Goal: Book appointment/travel/reservation

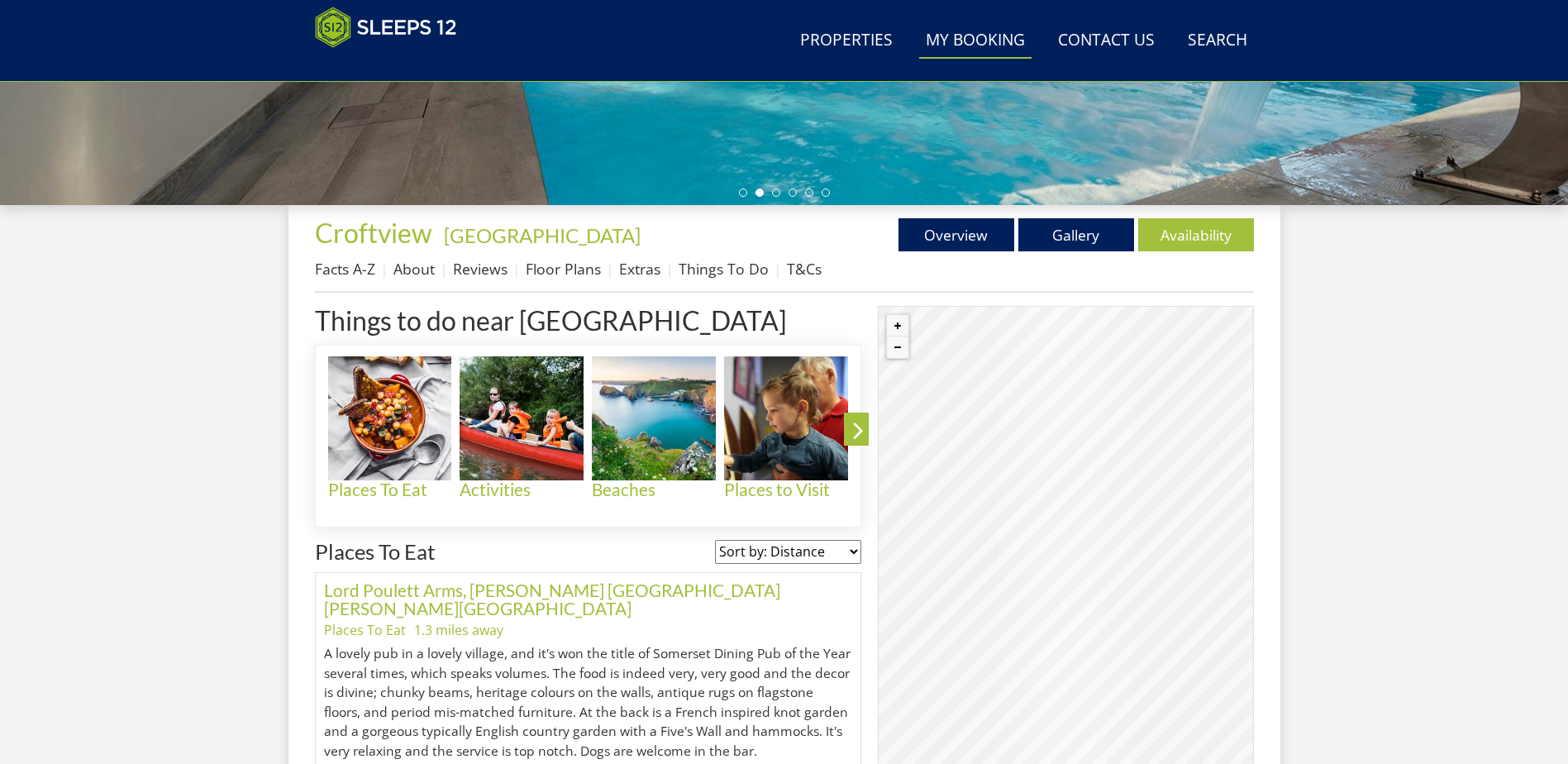
scroll to position [511, 0]
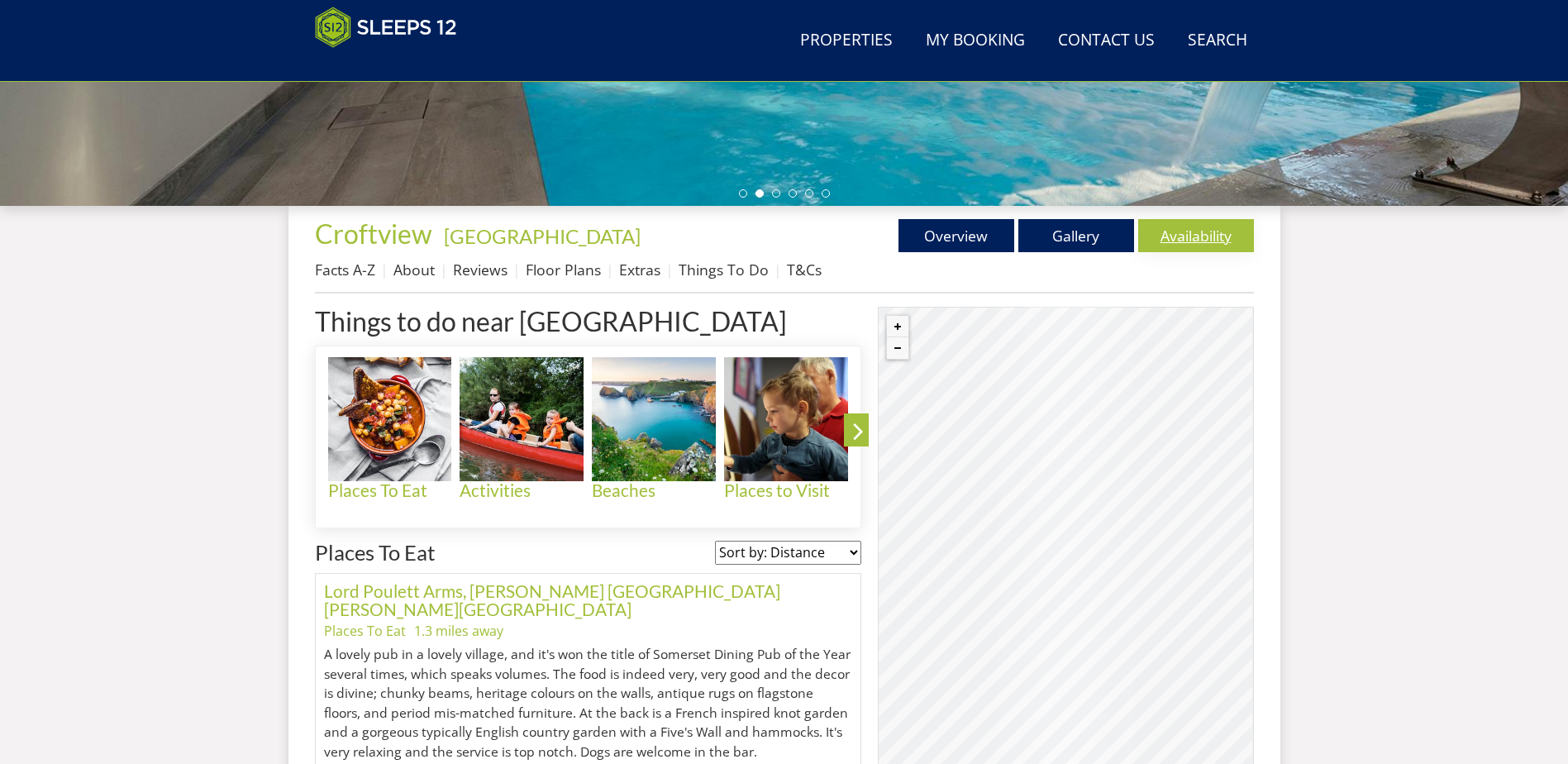
click at [1232, 242] on link "Availability" at bounding box center [1197, 236] width 116 height 33
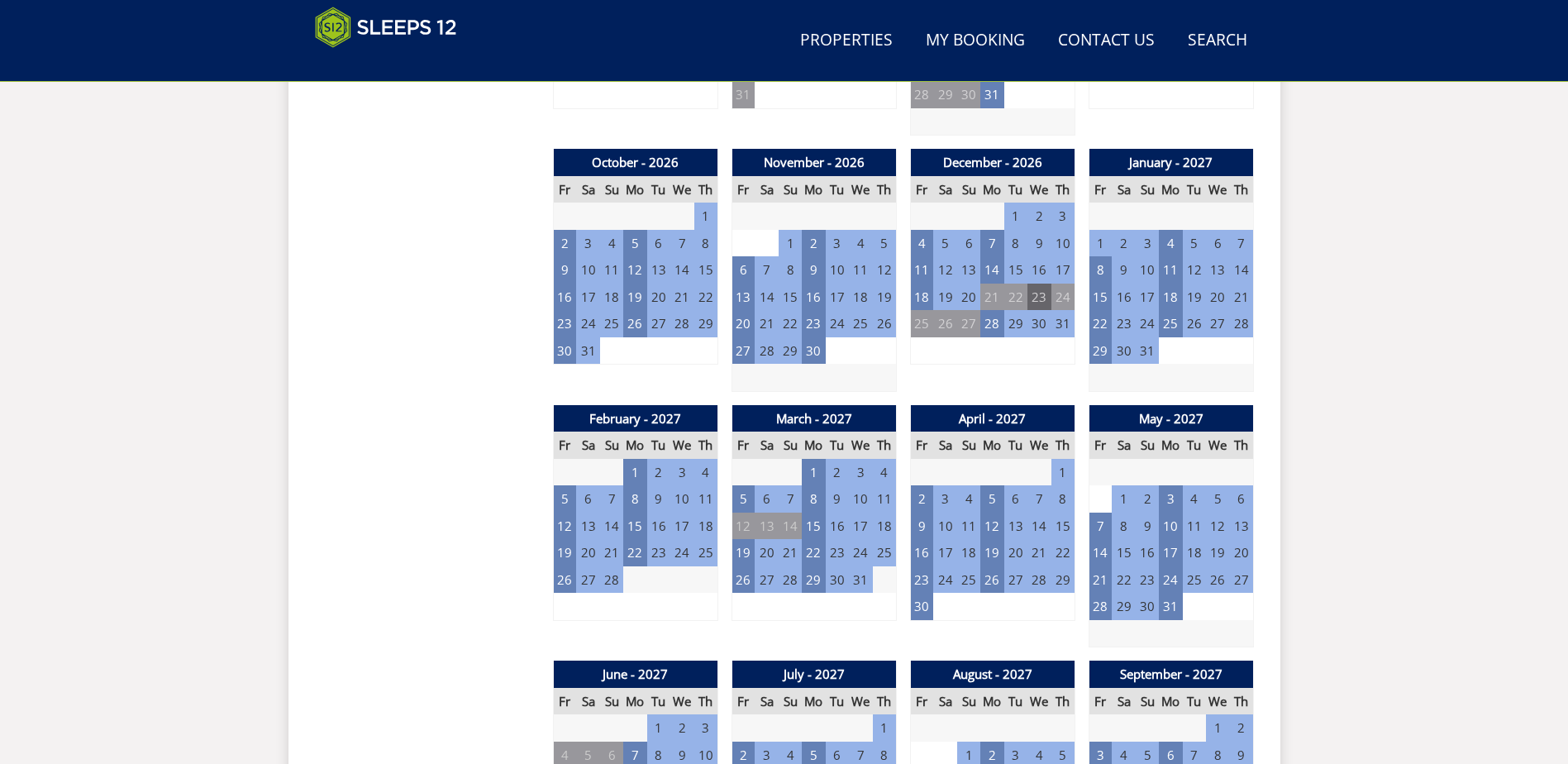
scroll to position [1354, 0]
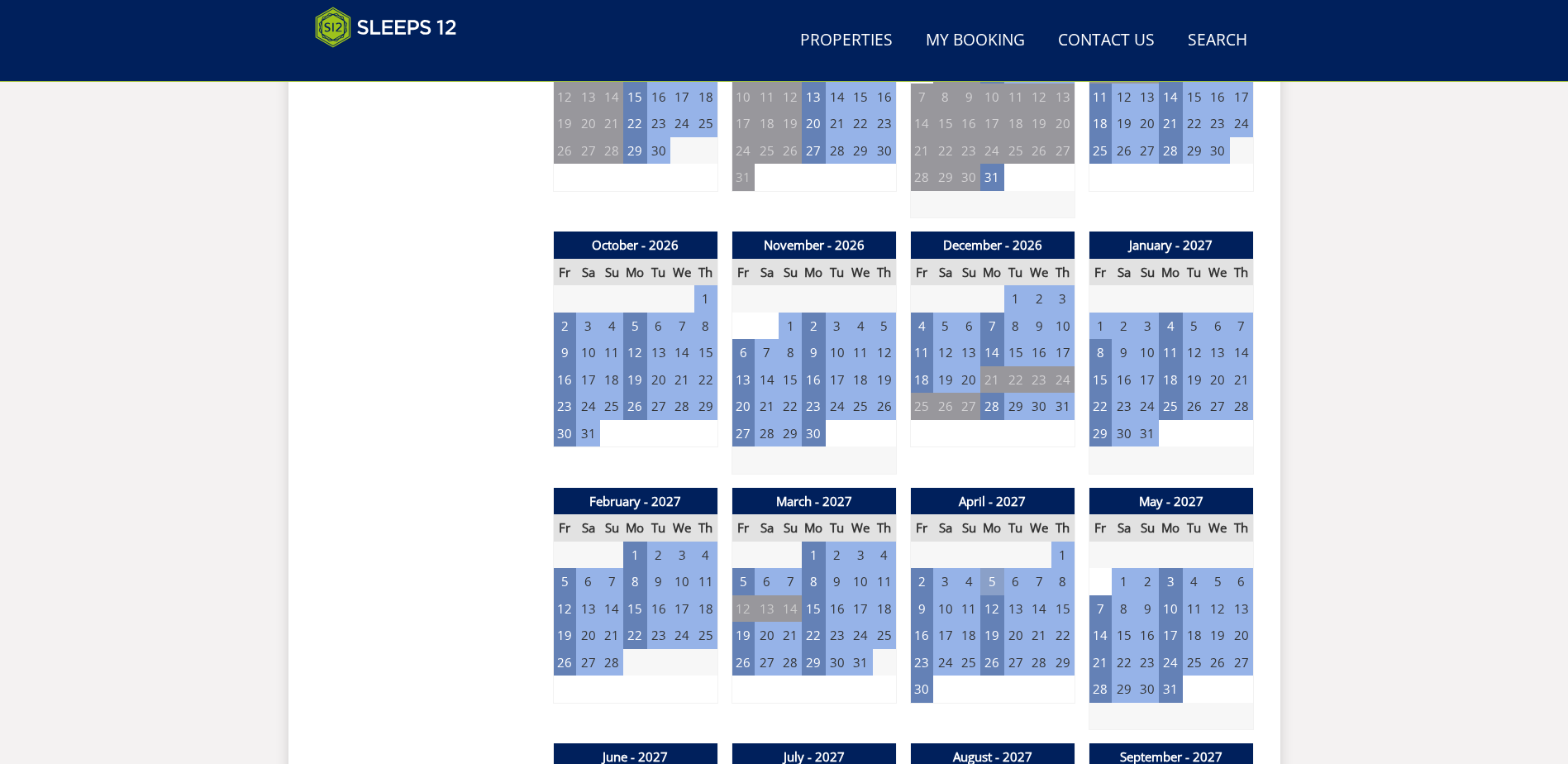
click at [997, 585] on td "5" at bounding box center [991, 582] width 23 height 28
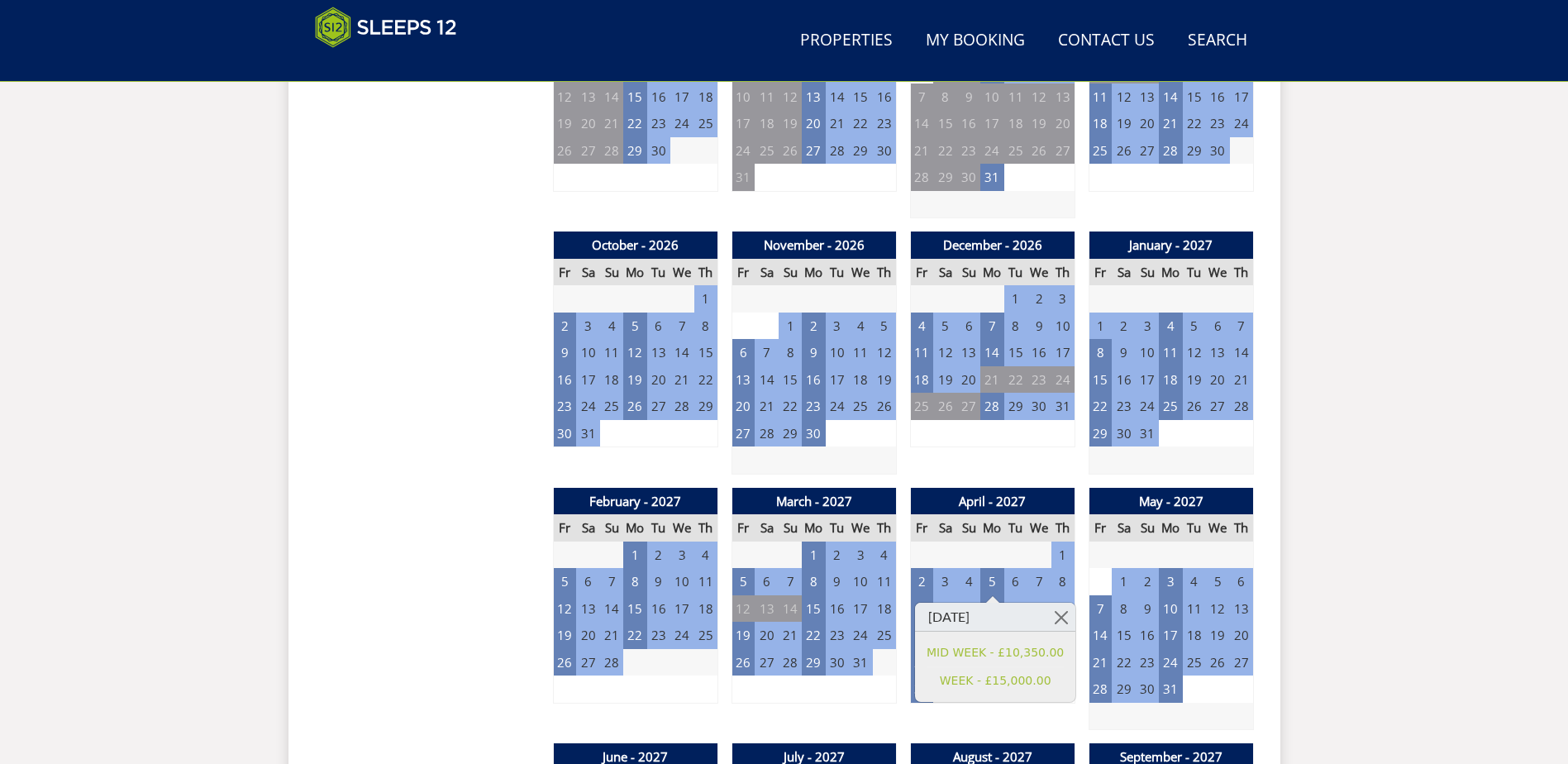
click at [1014, 553] on td "30" at bounding box center [1015, 556] width 23 height 28
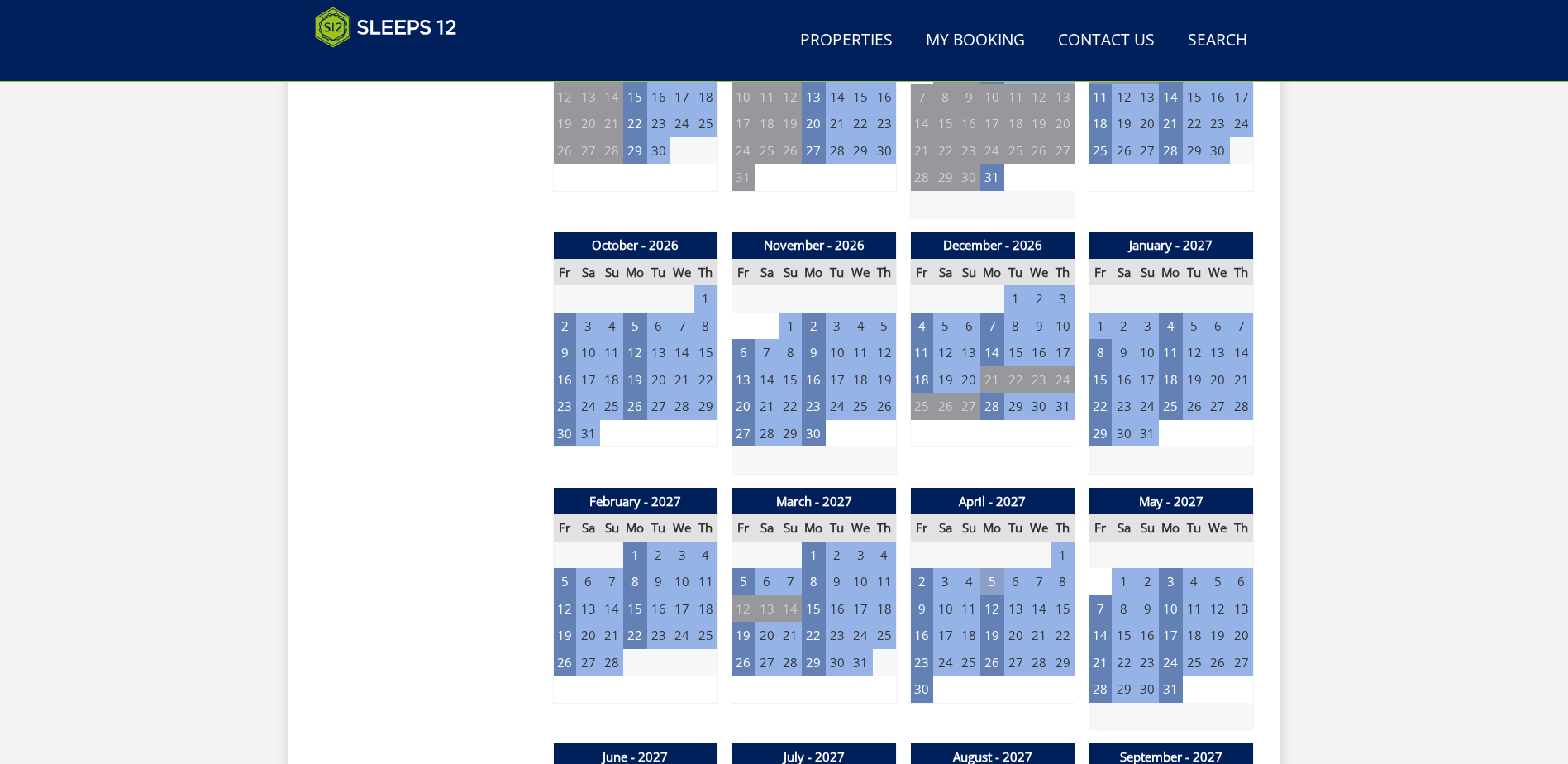
click at [993, 585] on td "5" at bounding box center [991, 582] width 23 height 28
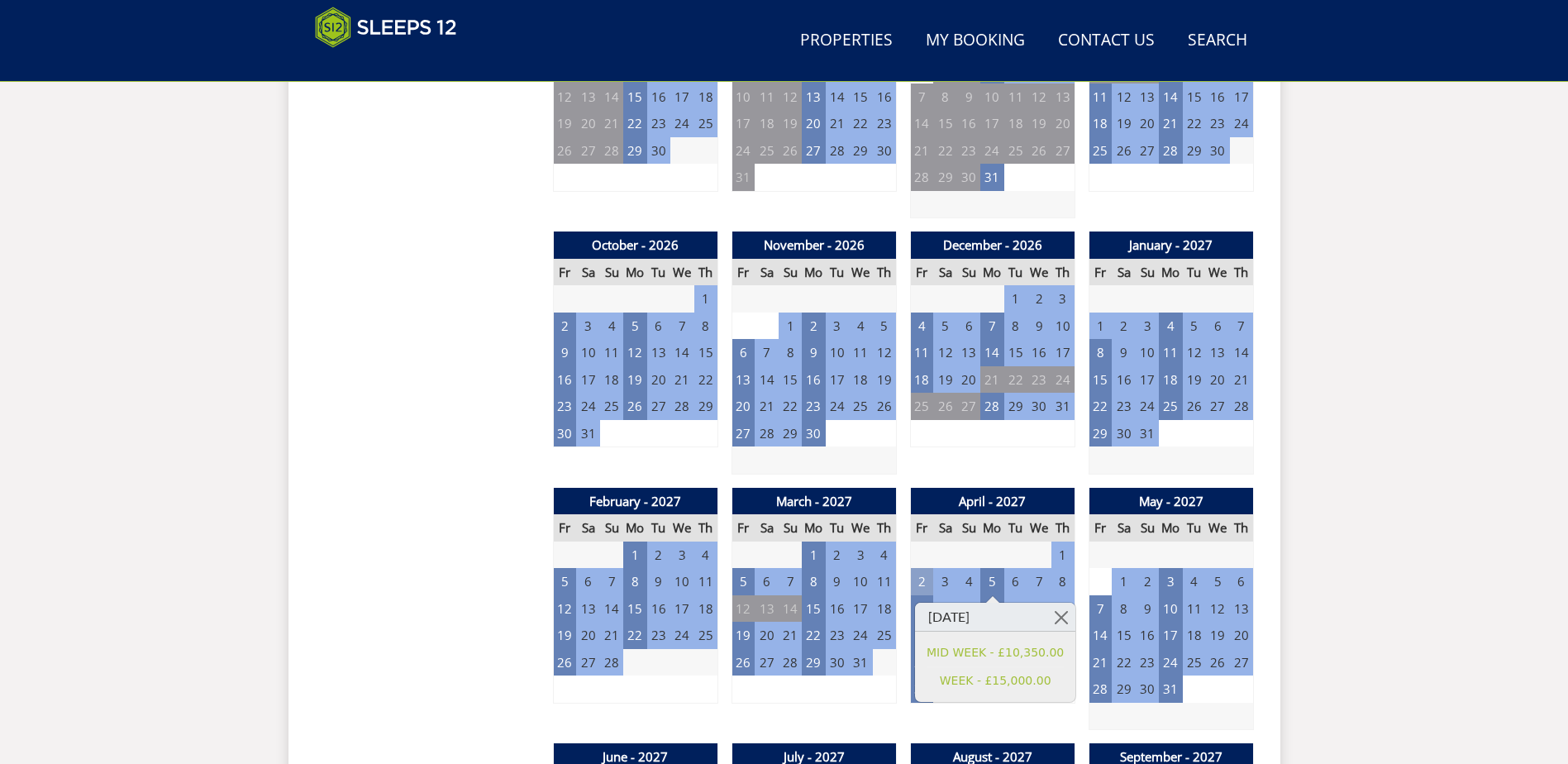
click at [924, 582] on td "2" at bounding box center [921, 582] width 23 height 28
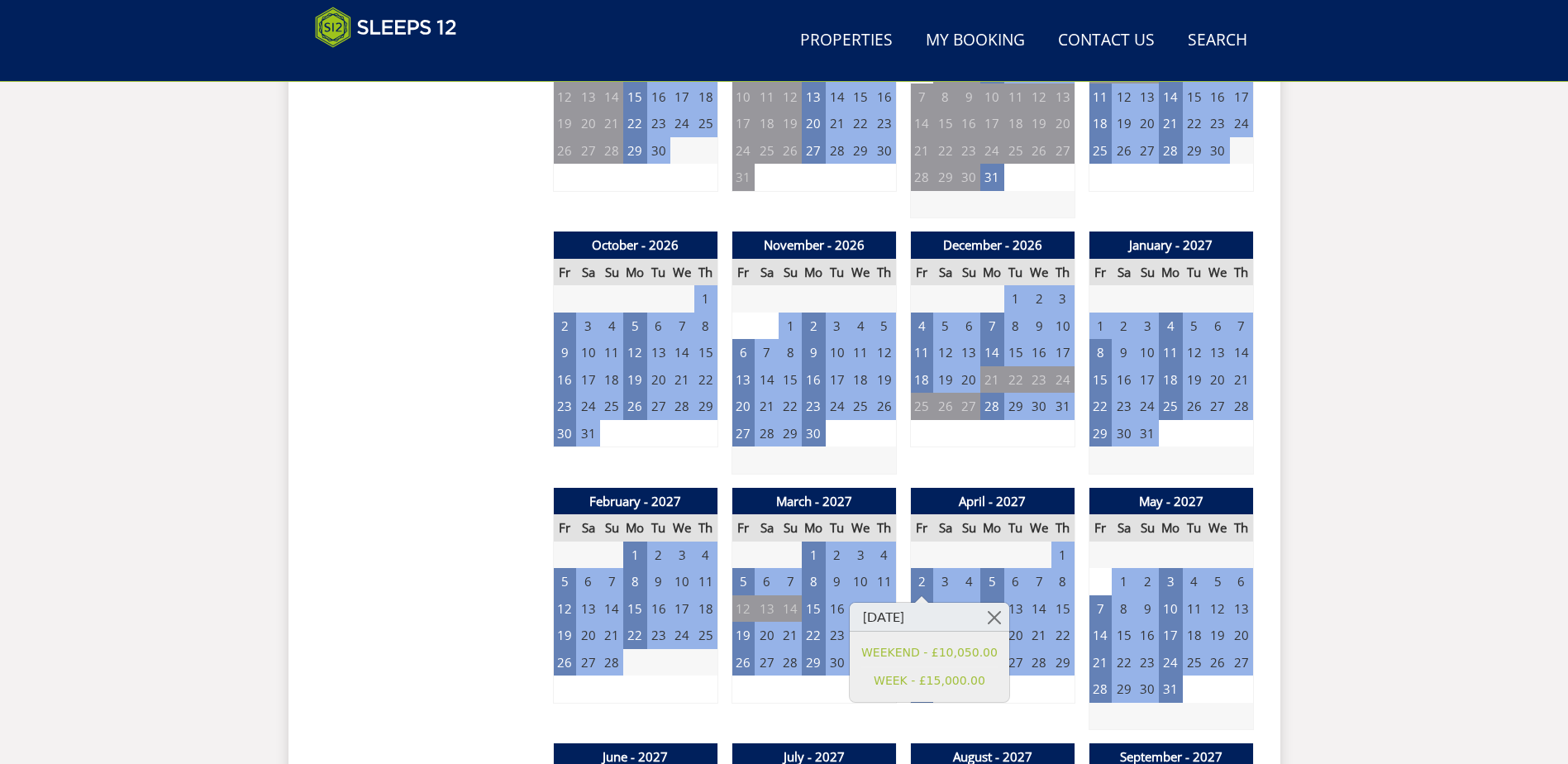
click at [998, 641] on td "19" at bounding box center [991, 636] width 23 height 28
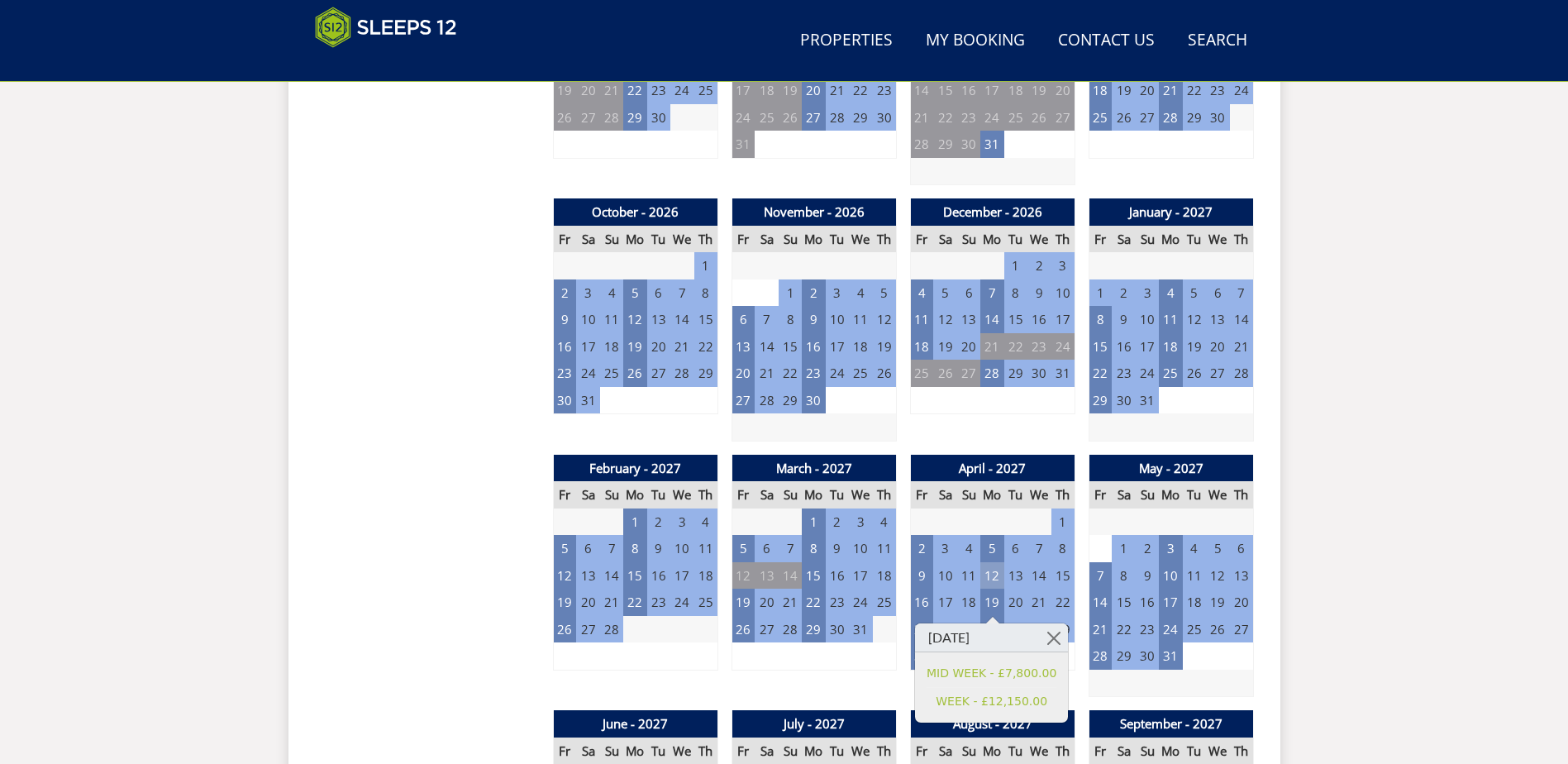
scroll to position [1437, 0]
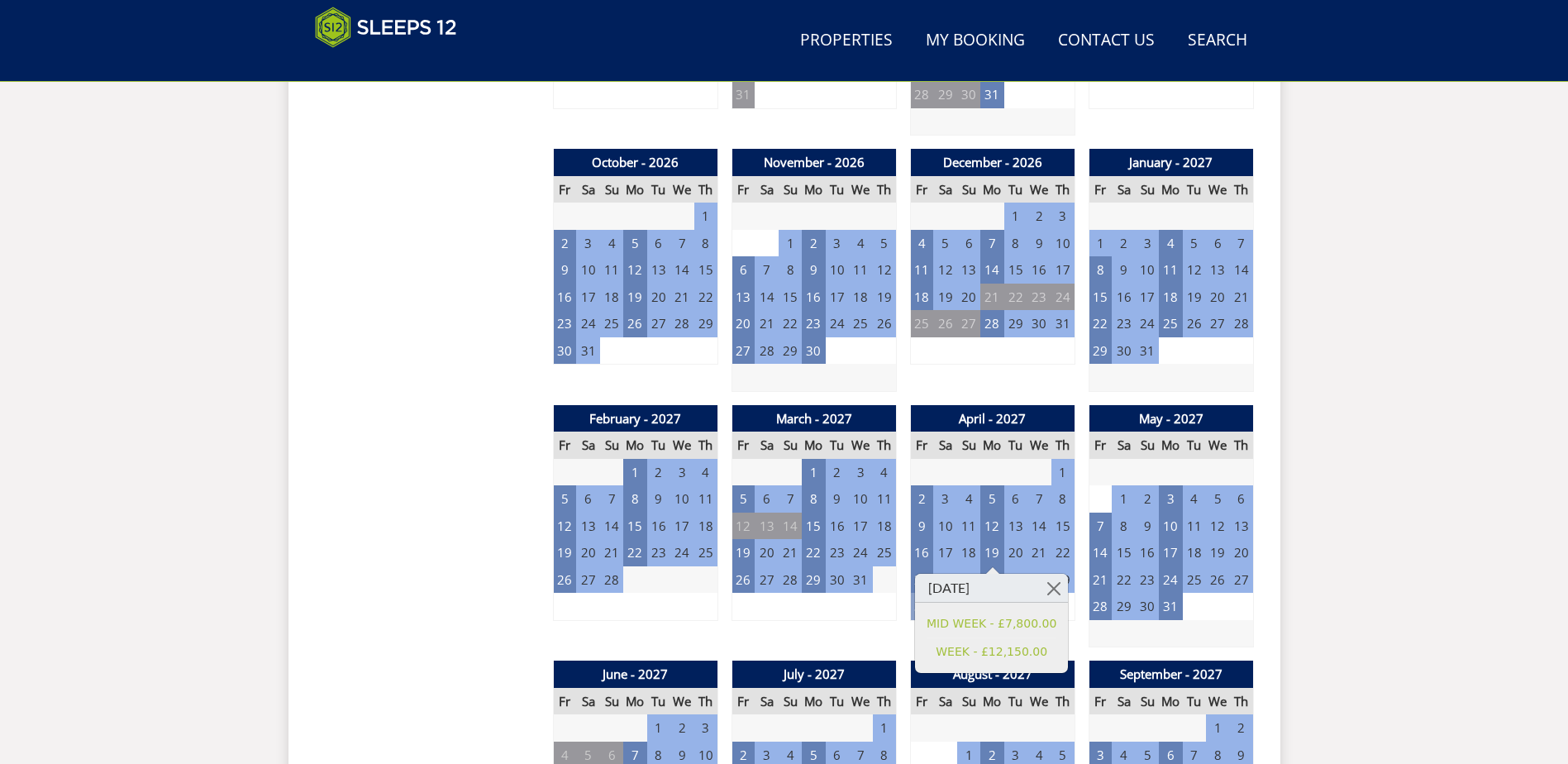
click at [912, 610] on td "30" at bounding box center [921, 606] width 23 height 28
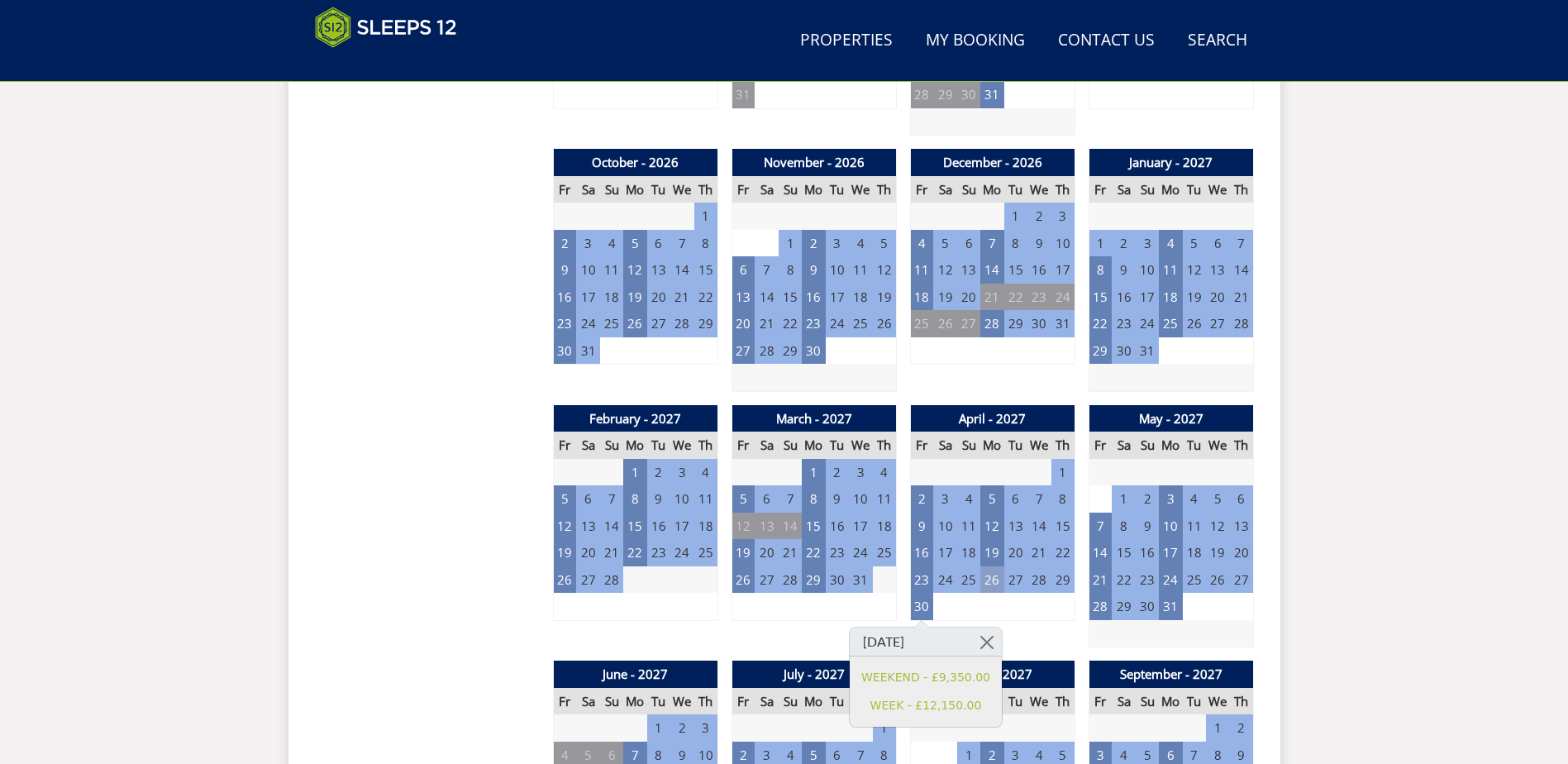
click at [989, 582] on td "26" at bounding box center [991, 581] width 23 height 28
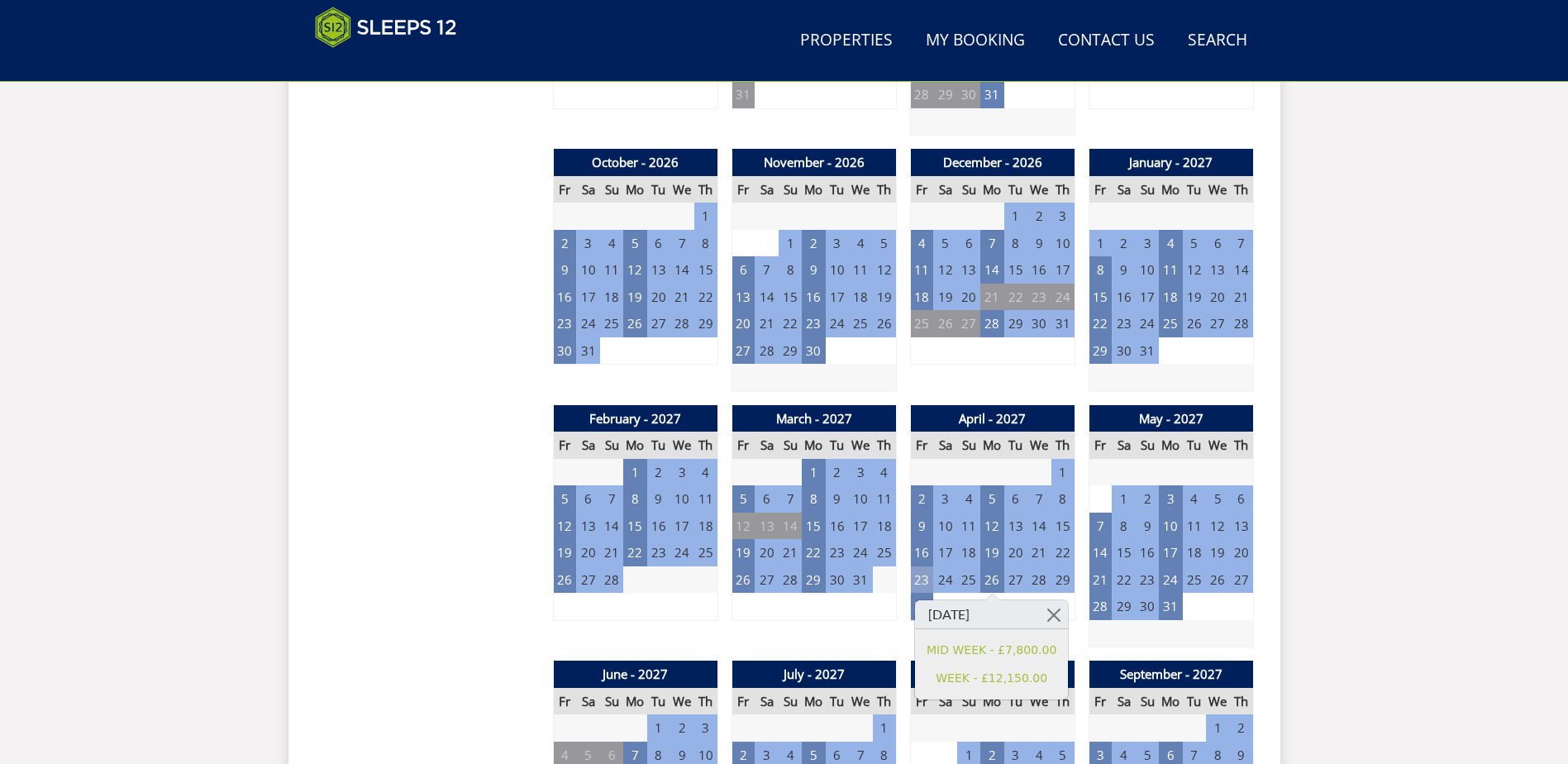
click at [915, 578] on td "23" at bounding box center [921, 581] width 23 height 28
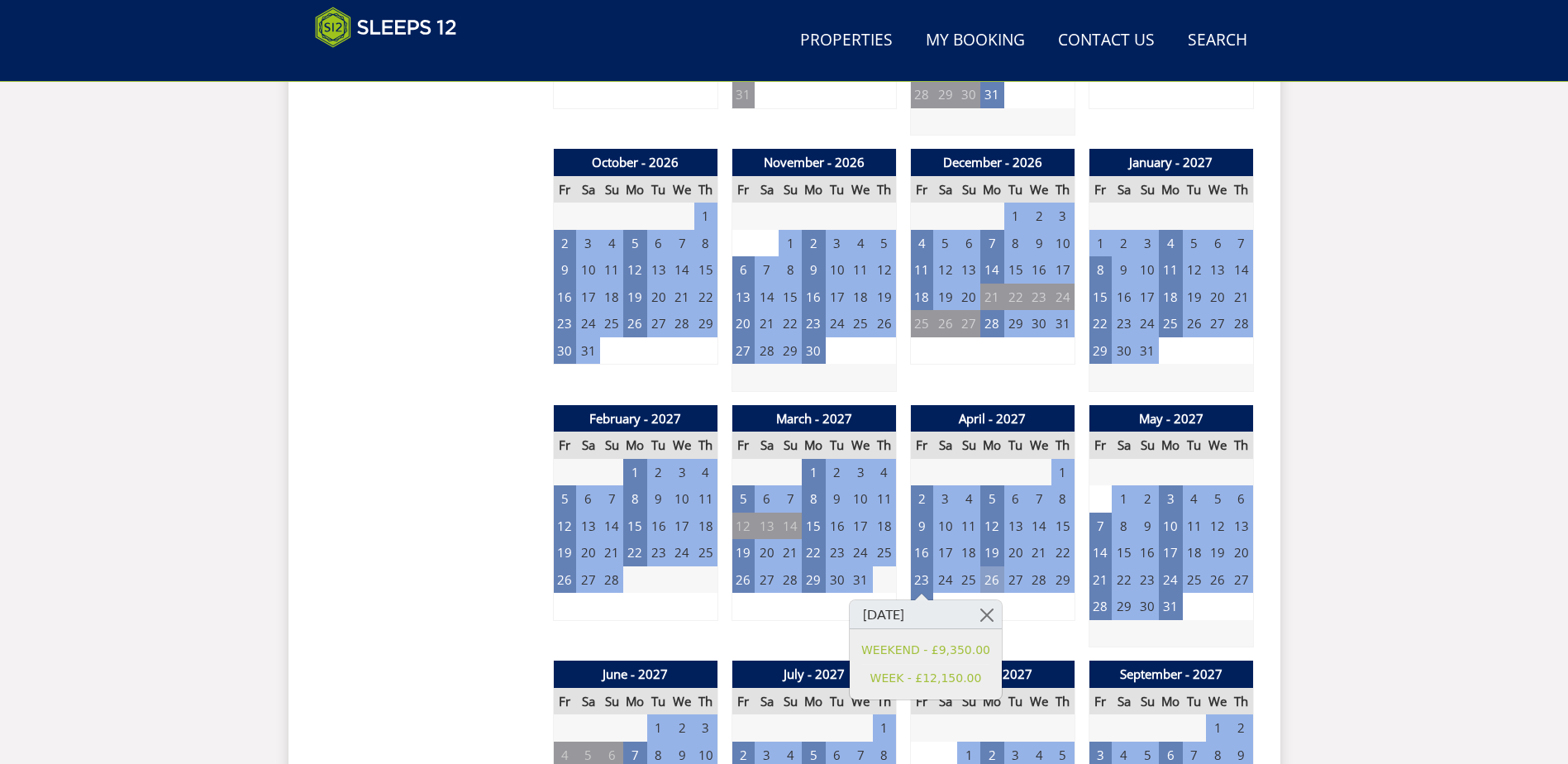
click at [991, 575] on td "26" at bounding box center [991, 581] width 23 height 28
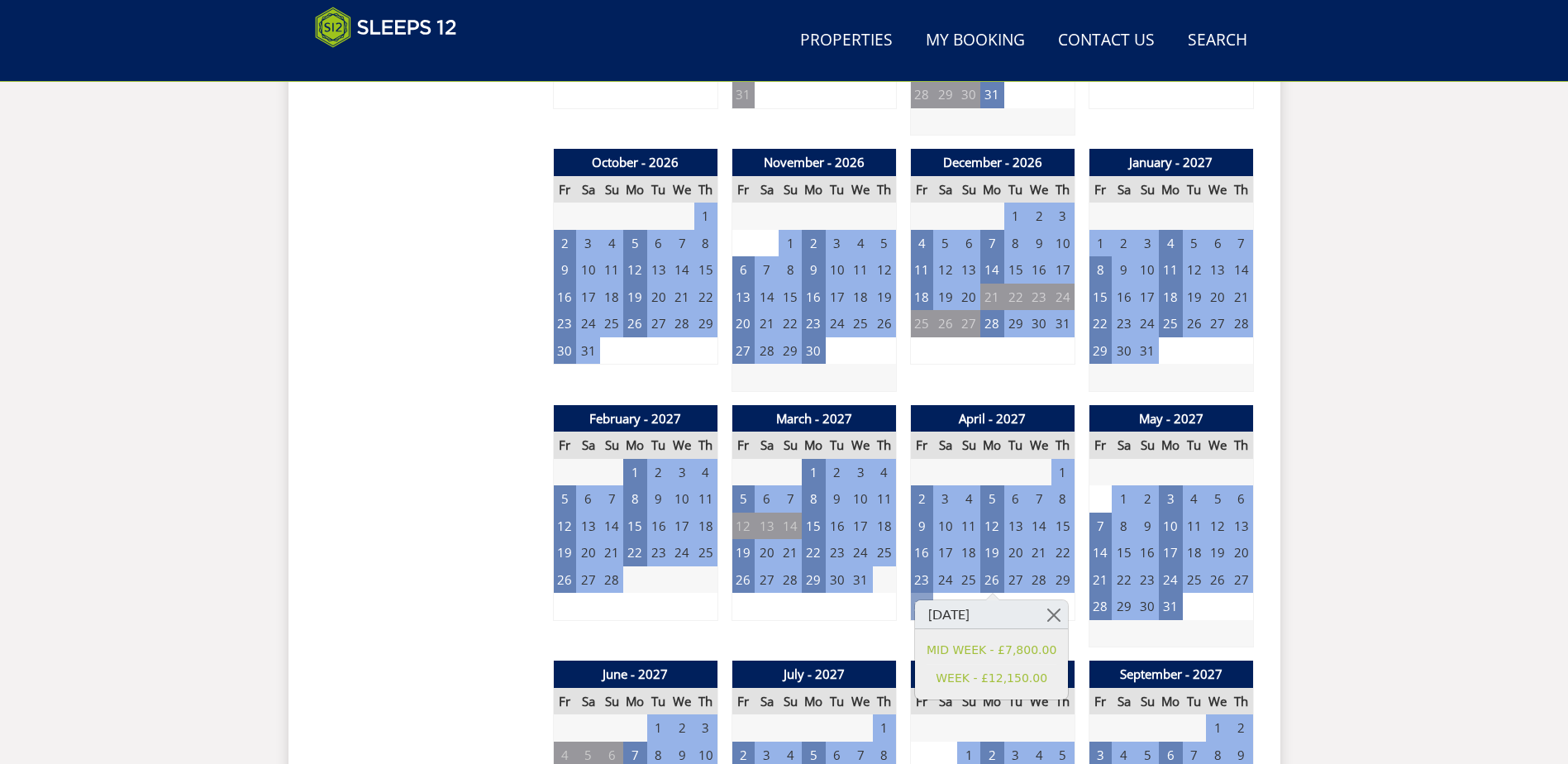
click at [914, 611] on td "30" at bounding box center [921, 606] width 23 height 28
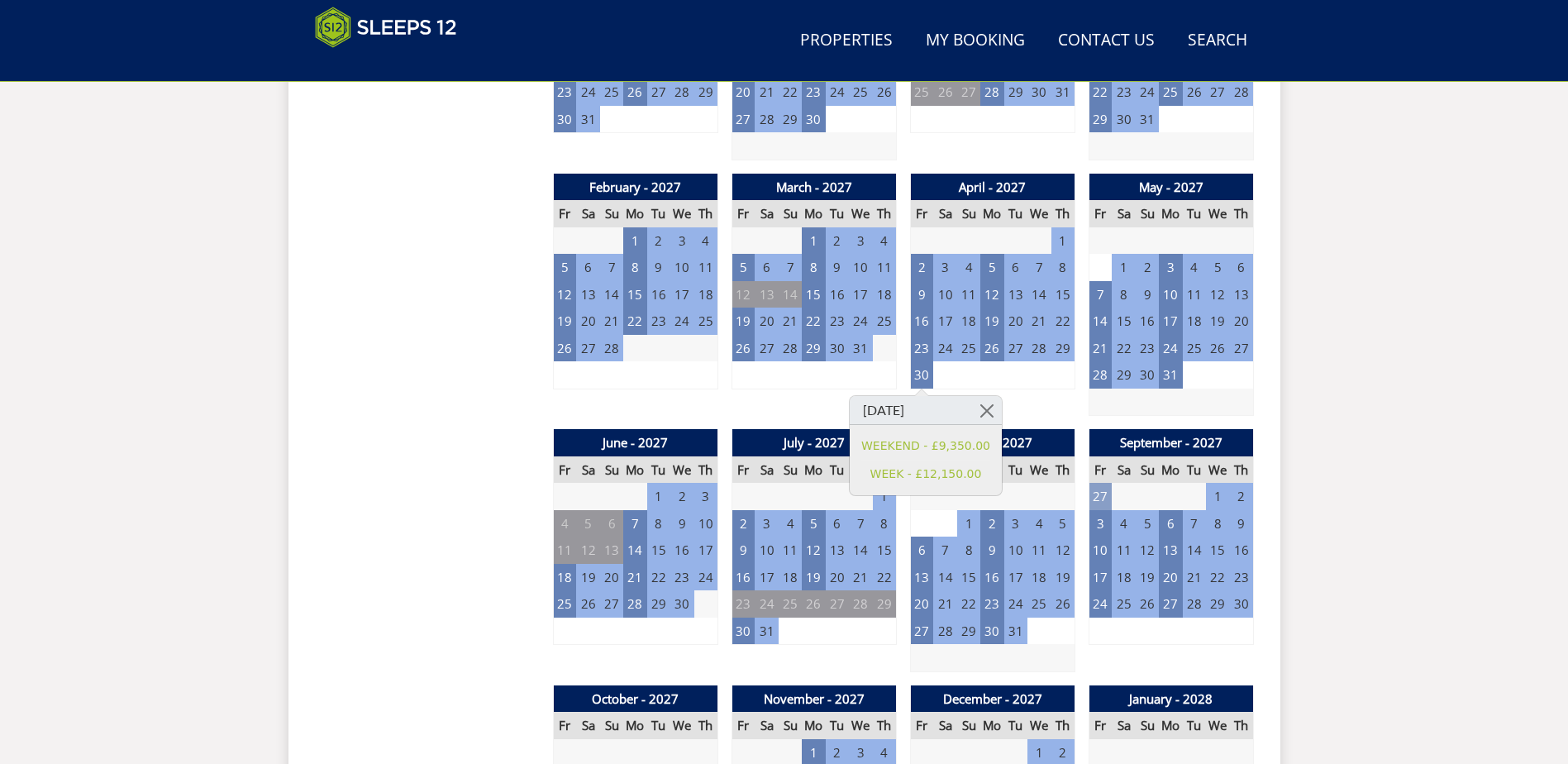
scroll to position [1768, 0]
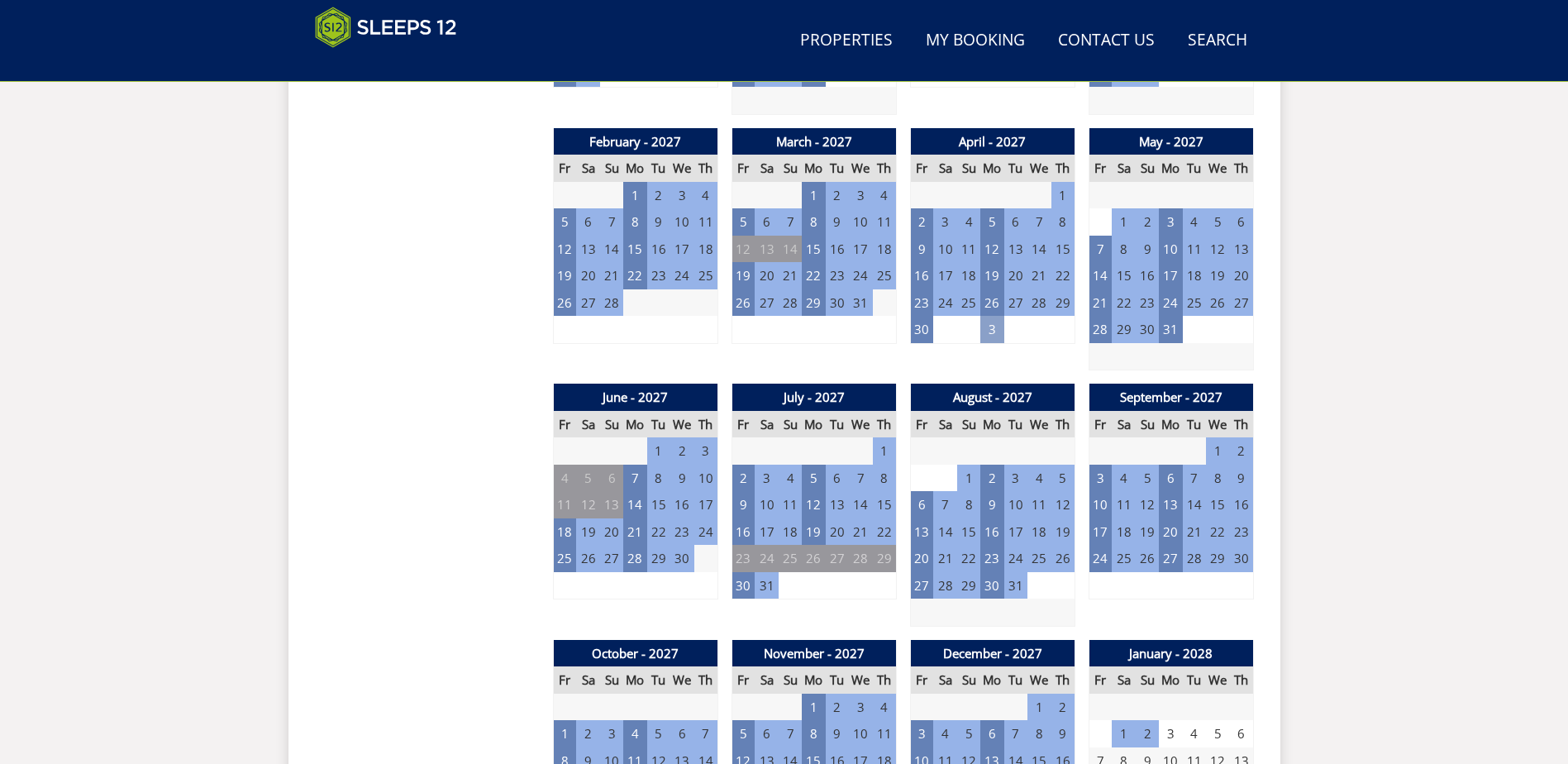
scroll to position [1685, 0]
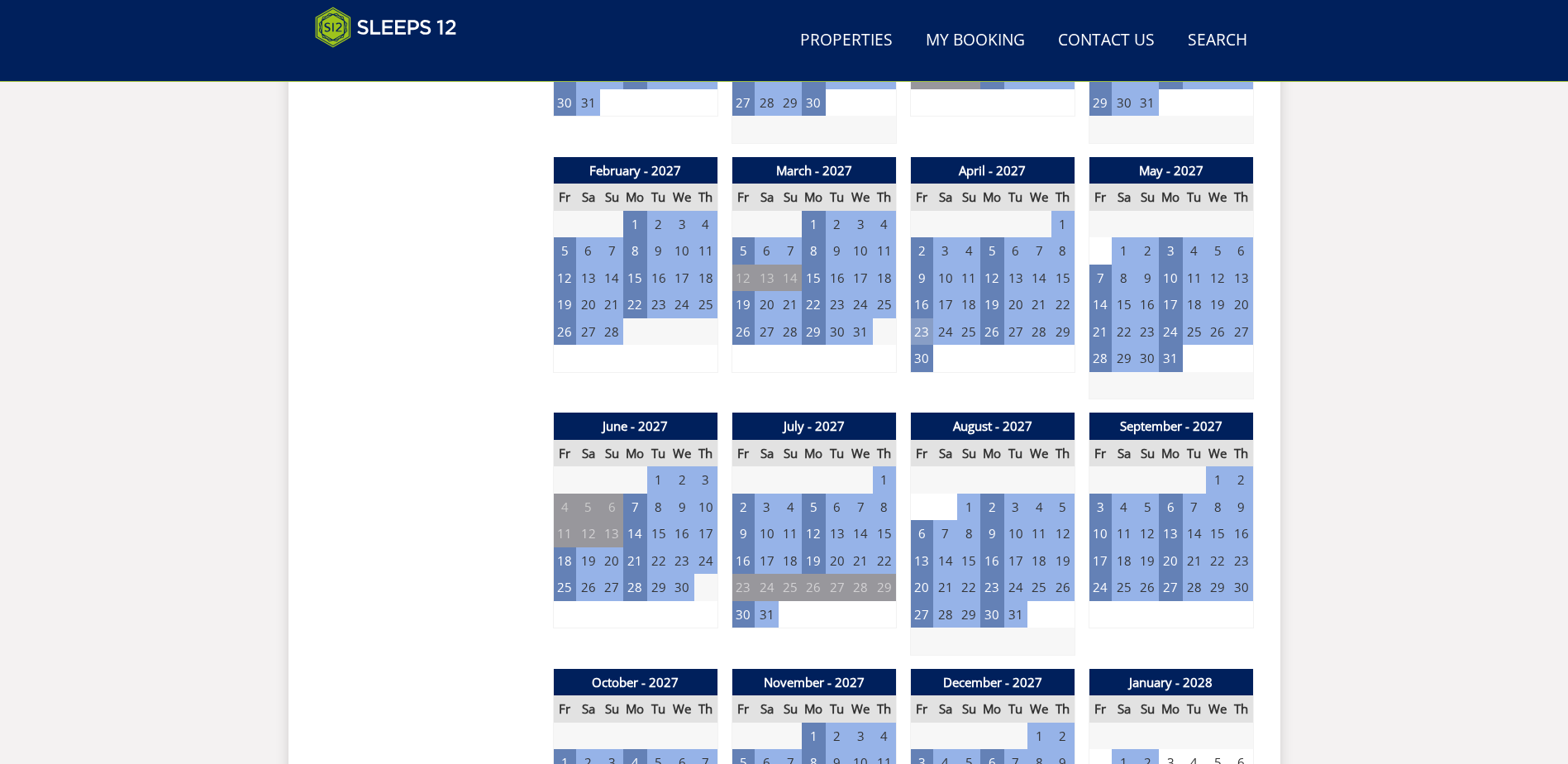
click at [920, 333] on td "23" at bounding box center [921, 333] width 23 height 28
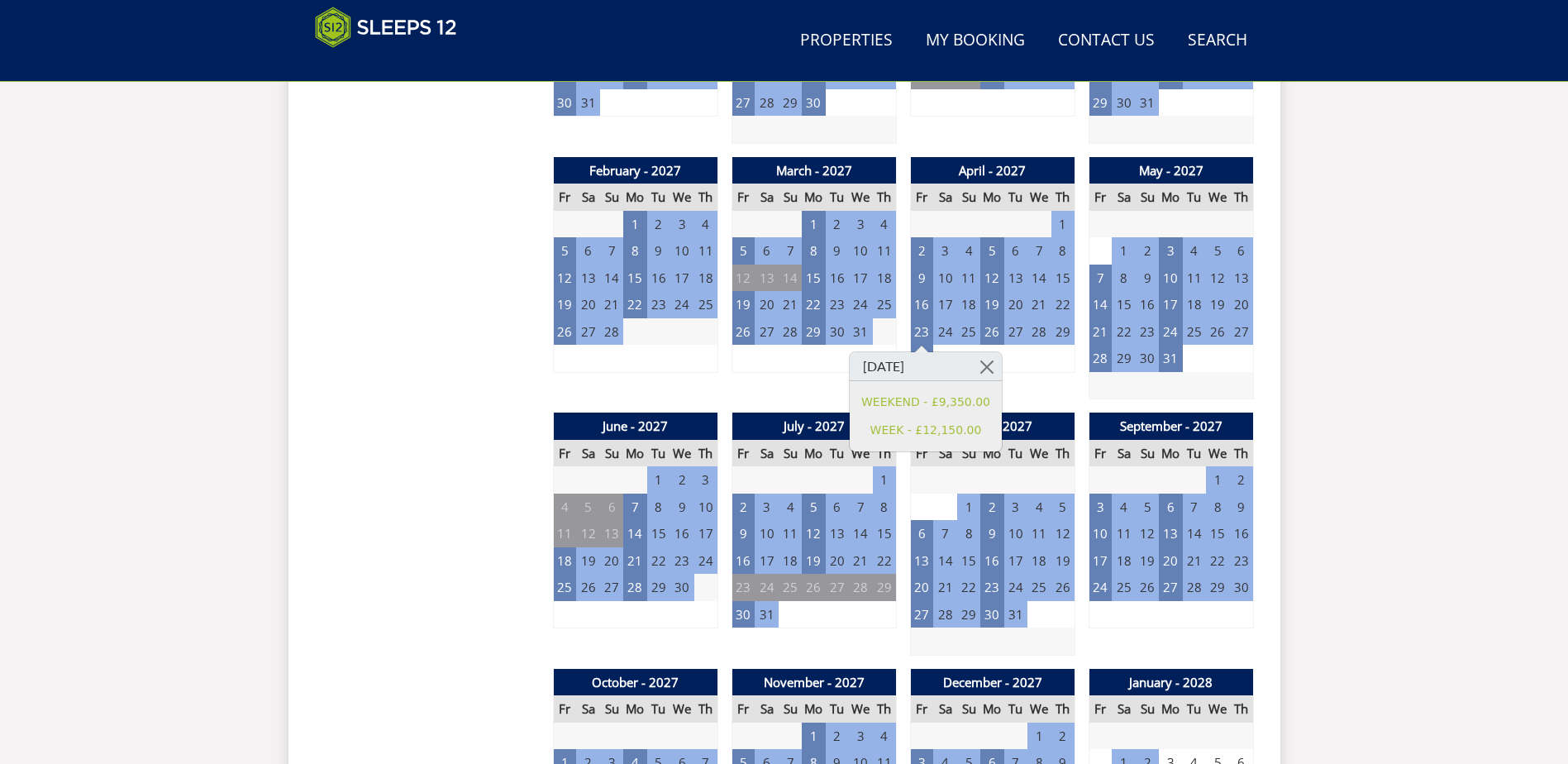
click at [1432, 451] on div "Search Menu Properties My Booking Contact Us [PHONE_NUMBER] Search Check Availa…" at bounding box center [784, 39] width 1568 height 3335
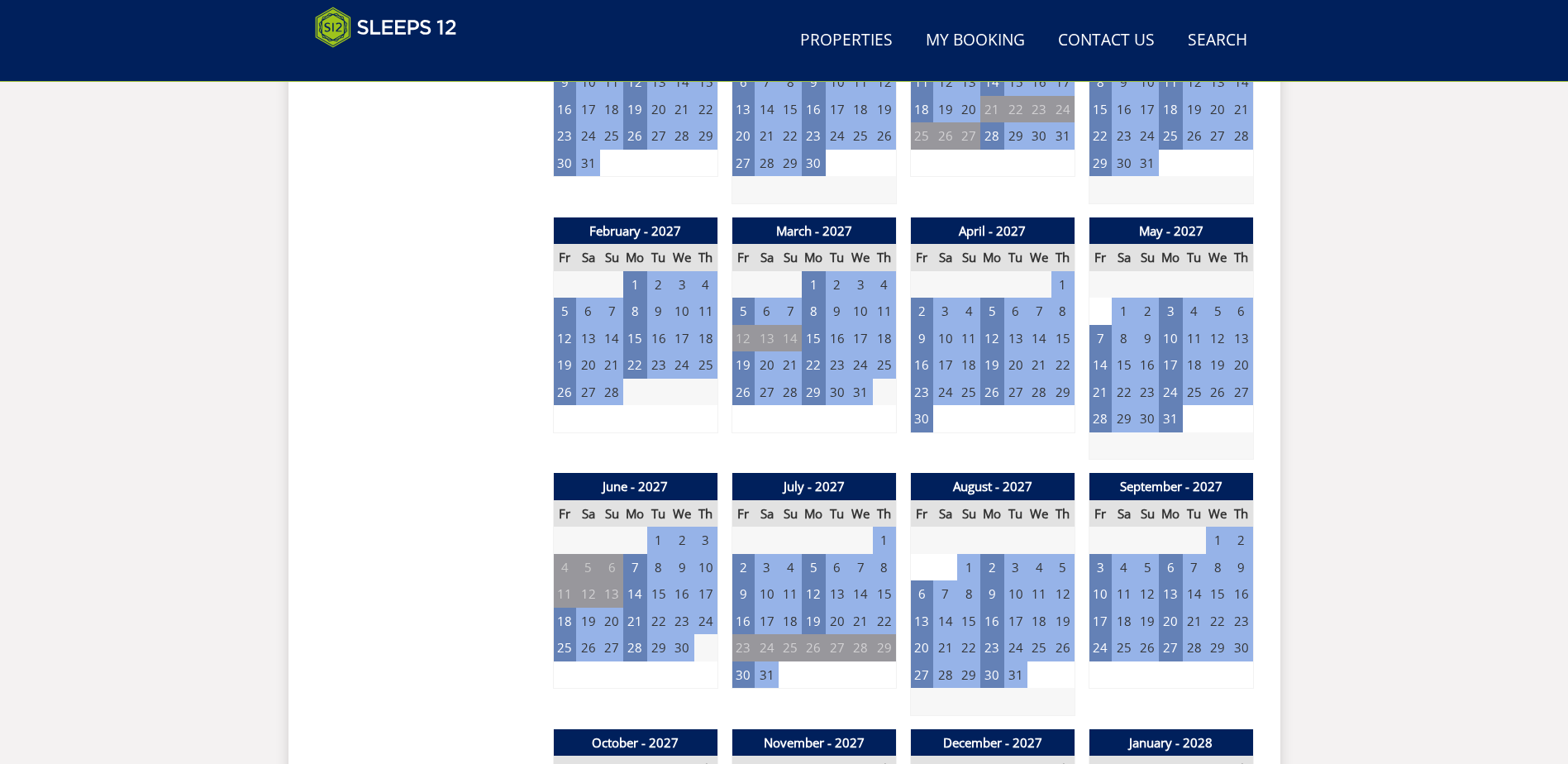
scroll to position [1602, 0]
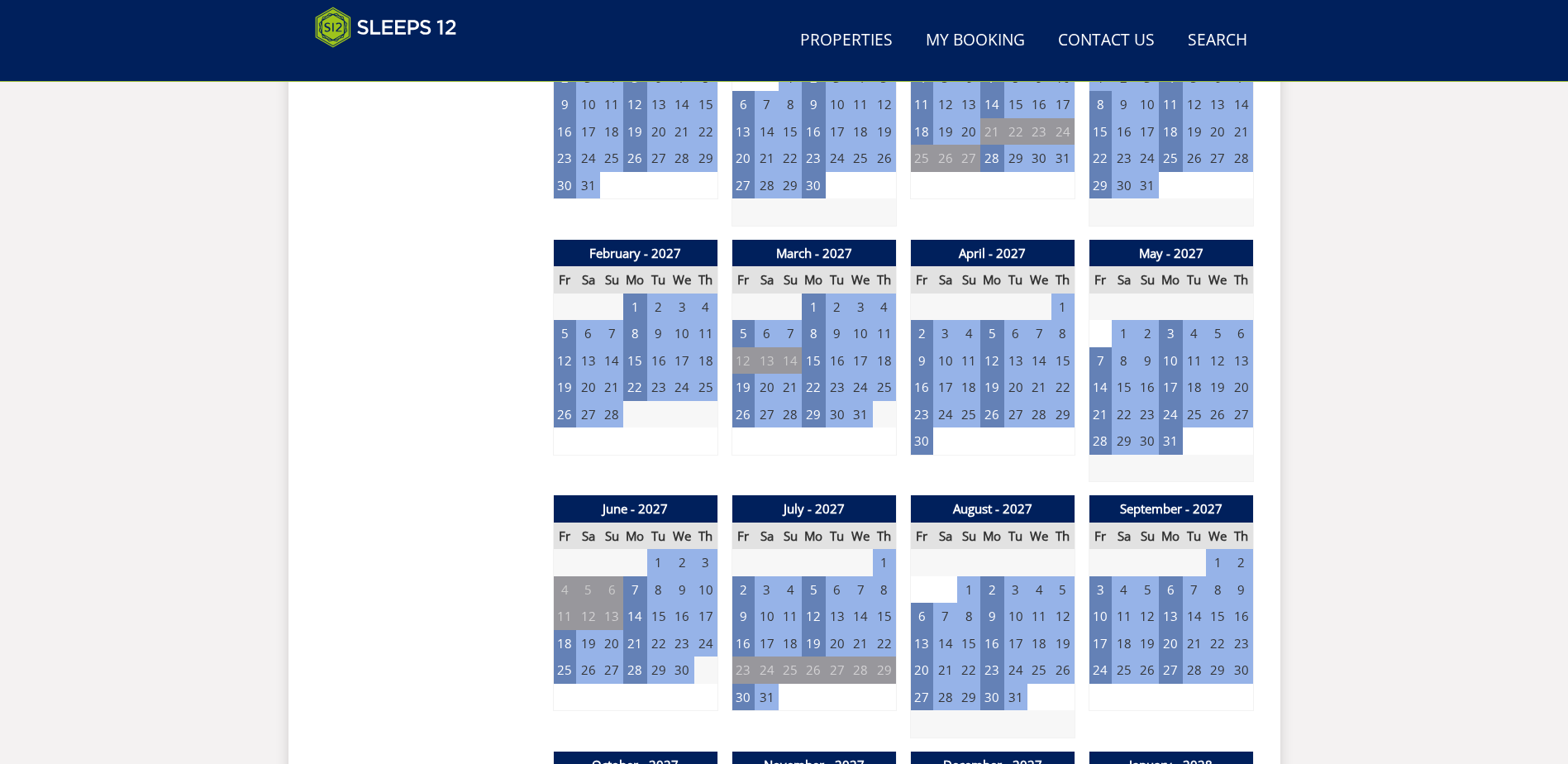
click at [910, 414] on table "April - 2027 Fr Sa Su Mo Tu We Th 26 27 28 29 30 31 1 2 3 4 5 6 7 8 9 10" at bounding box center [992, 347] width 165 height 216
click at [915, 416] on td "23" at bounding box center [921, 415] width 23 height 28
click at [1504, 461] on div "Search Menu Properties My Booking Contact Us [PHONE_NUMBER] Search Check Availa…" at bounding box center [784, 122] width 1568 height 3335
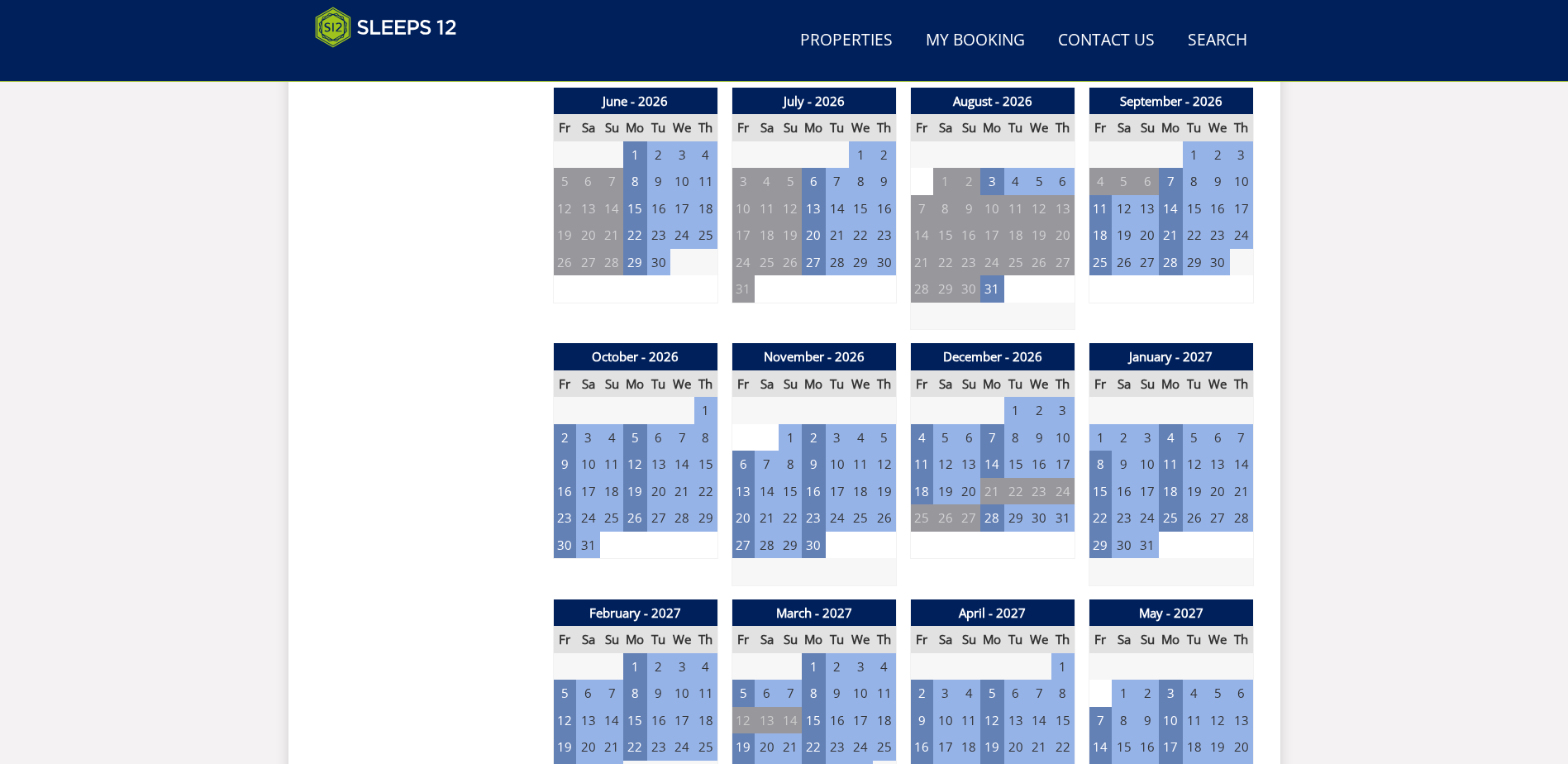
scroll to position [1271, 0]
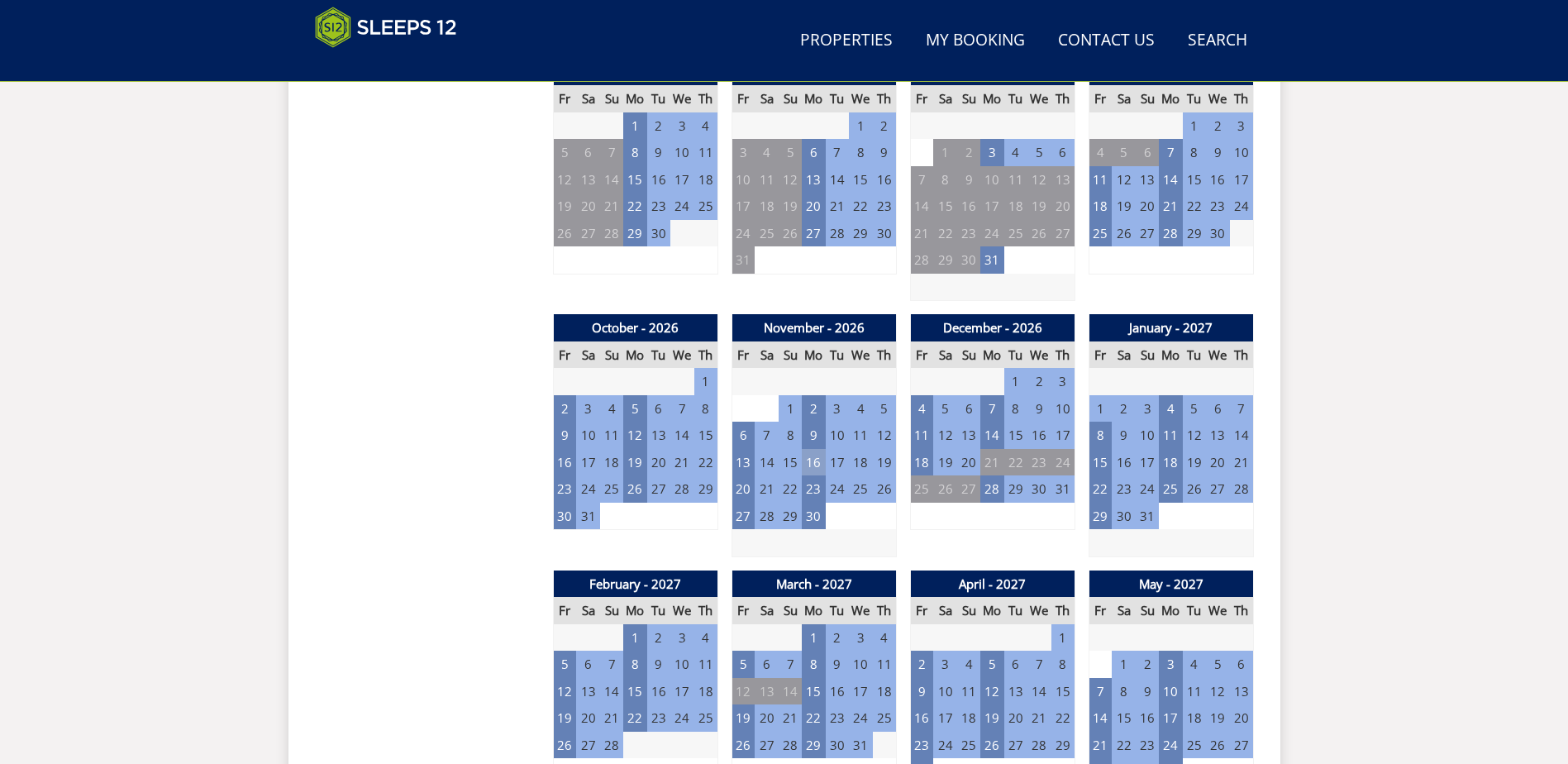
click at [815, 456] on td "16" at bounding box center [813, 463] width 23 height 28
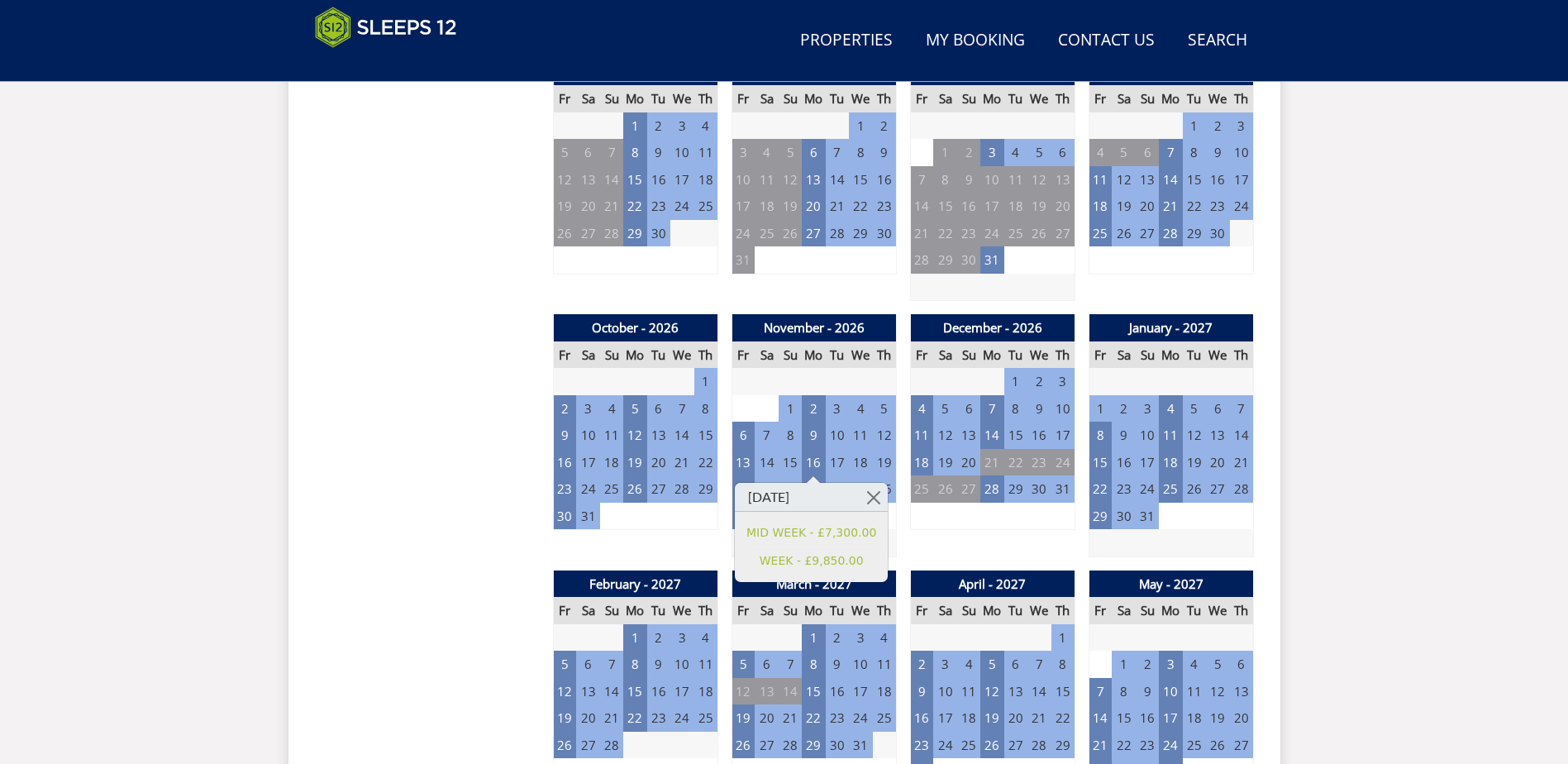
click at [1453, 526] on div "Search Menu Properties My Booking Contact Us [PHONE_NUMBER] Search Check Availa…" at bounding box center [784, 453] width 1568 height 3335
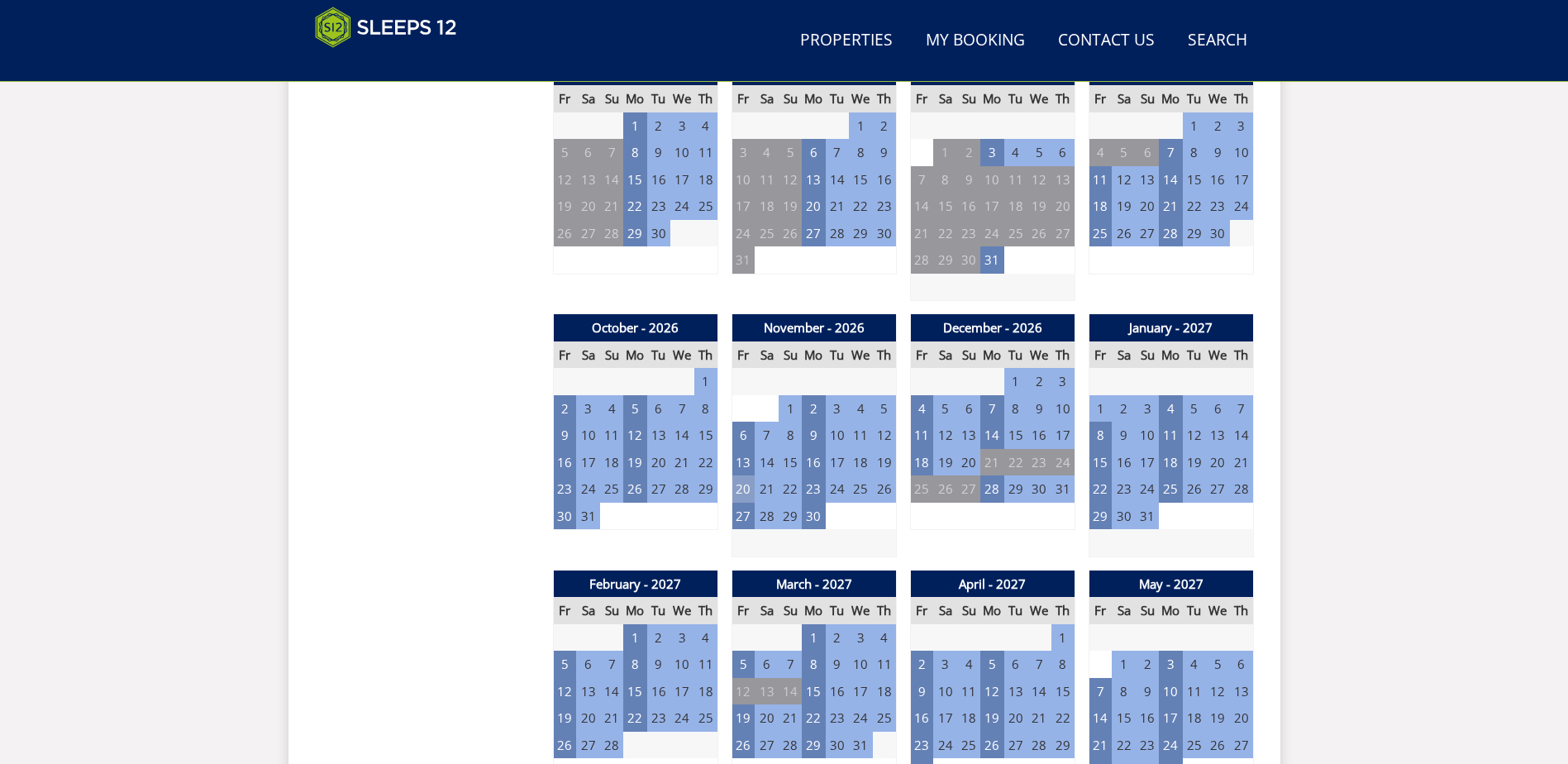
click at [737, 494] on td "20" at bounding box center [743, 489] width 23 height 28
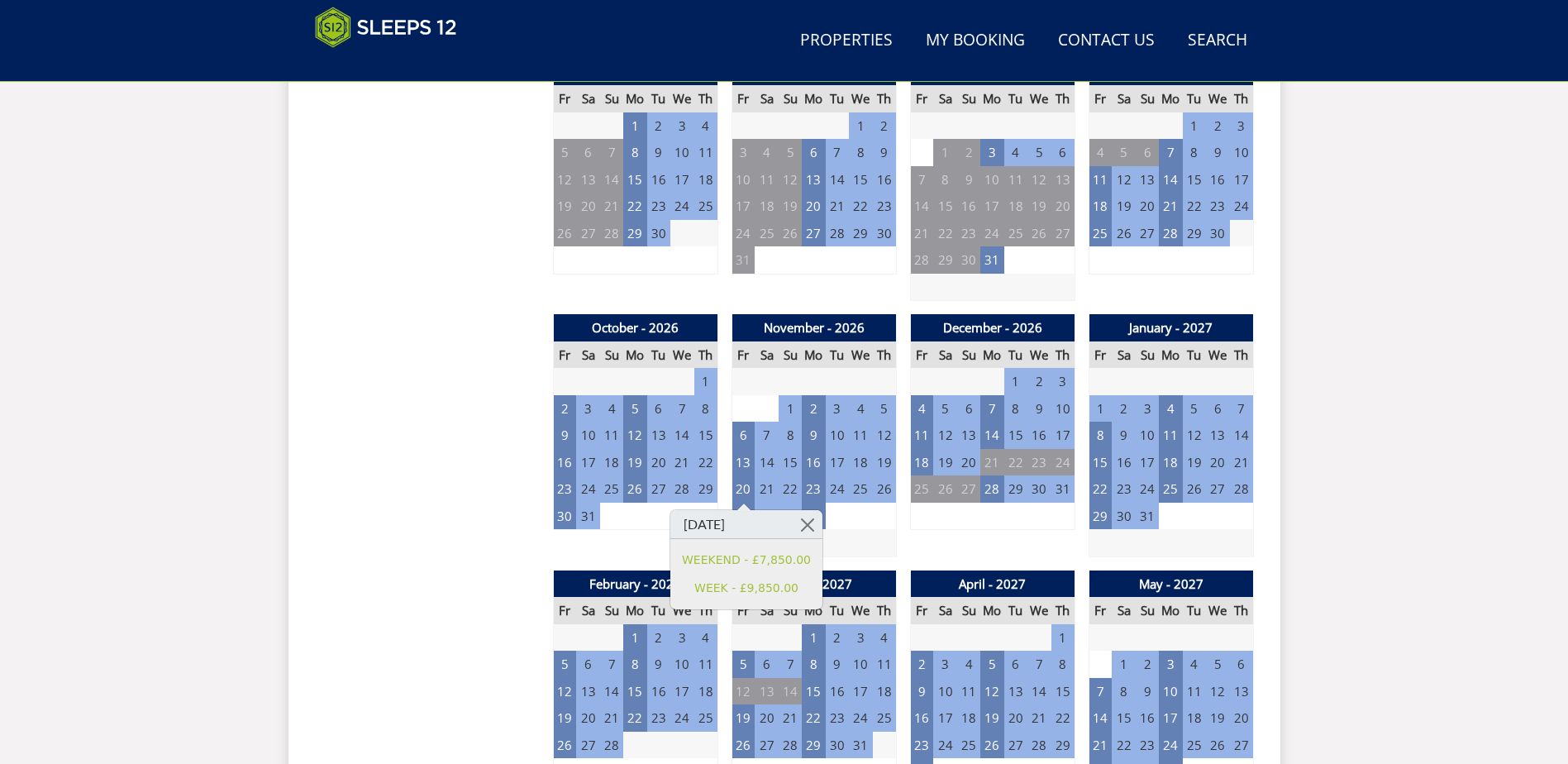
click at [1279, 510] on div "Properties [GEOGRAPHIC_DATA] - [GEOGRAPHIC_DATA] Overview Gallery Availability …" at bounding box center [784, 770] width 992 height 2648
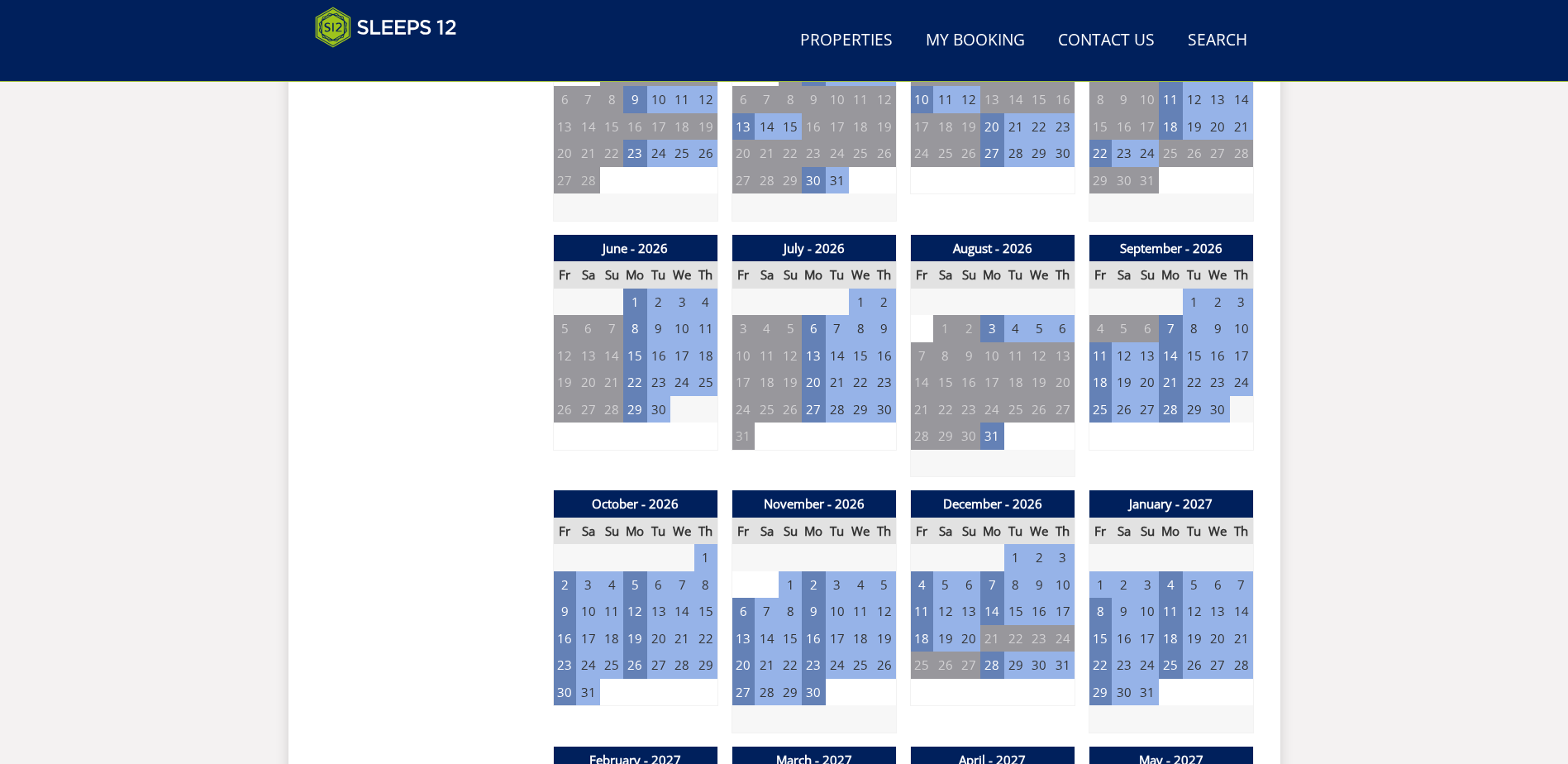
scroll to position [1023, 0]
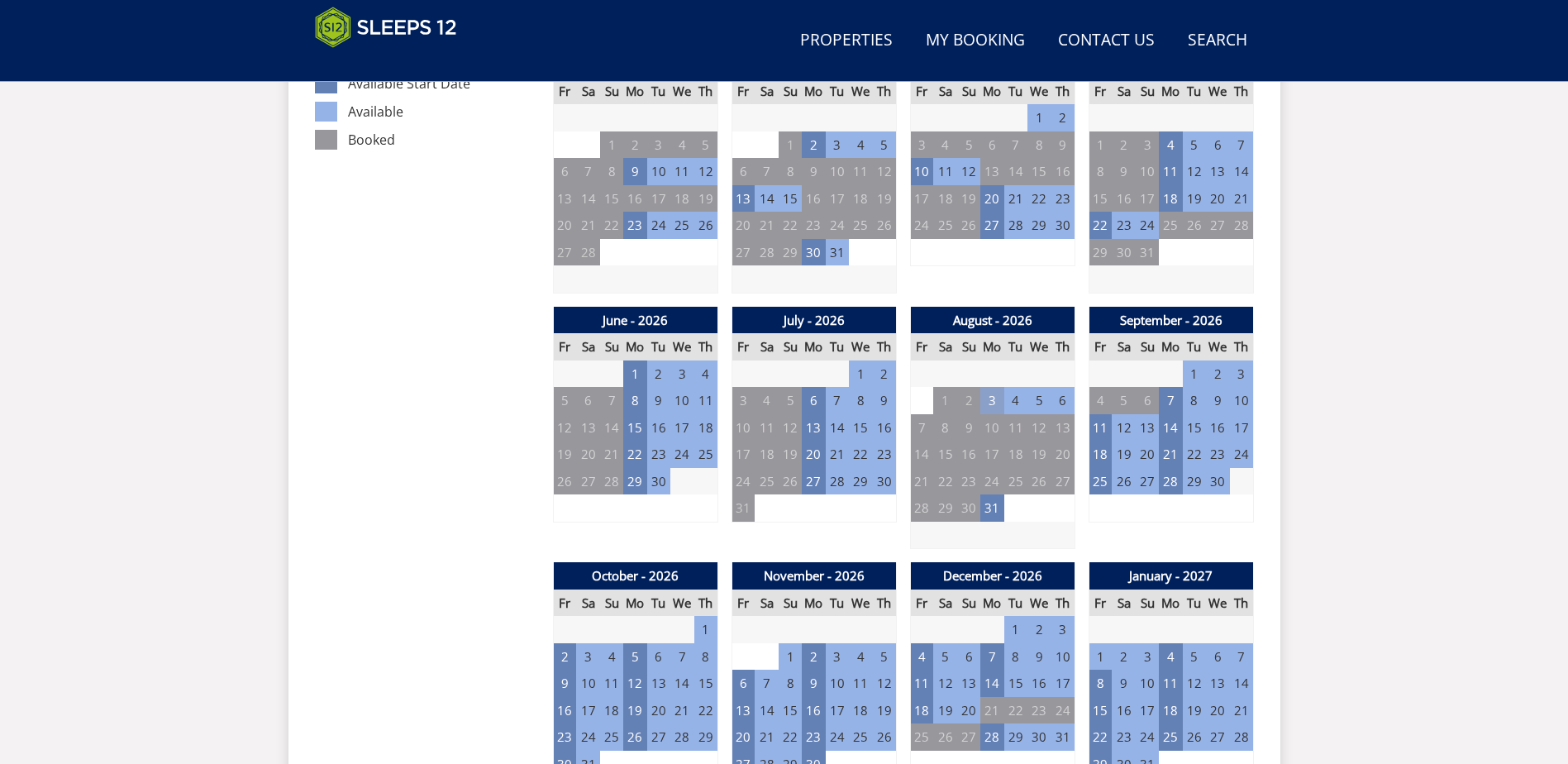
click at [1000, 405] on td "3" at bounding box center [991, 401] width 23 height 28
click at [1020, 403] on td "4" at bounding box center [1015, 401] width 23 height 28
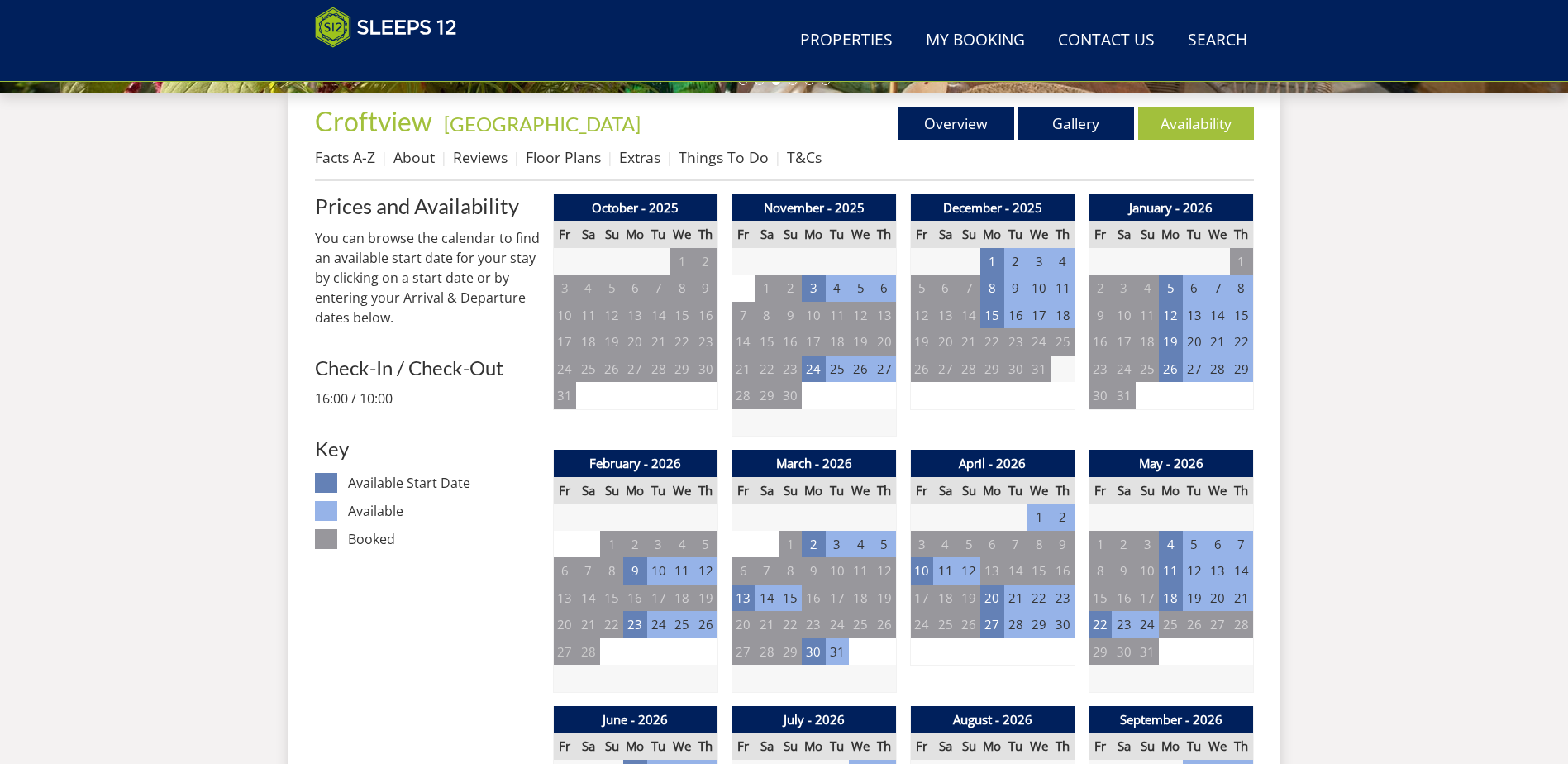
scroll to position [609, 0]
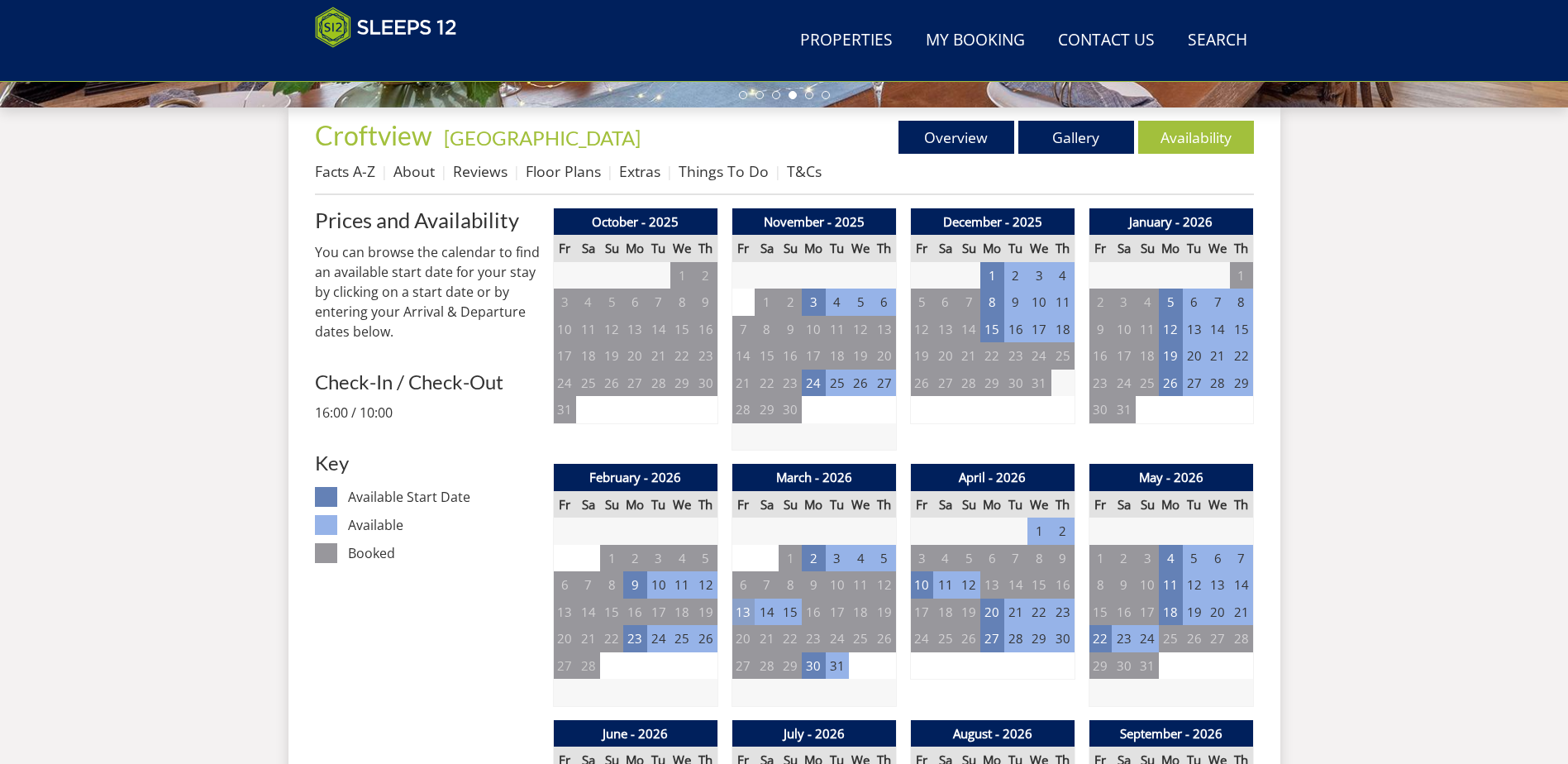
click at [736, 609] on td "13" at bounding box center [743, 613] width 23 height 28
click at [811, 558] on td "2" at bounding box center [813, 558] width 23 height 28
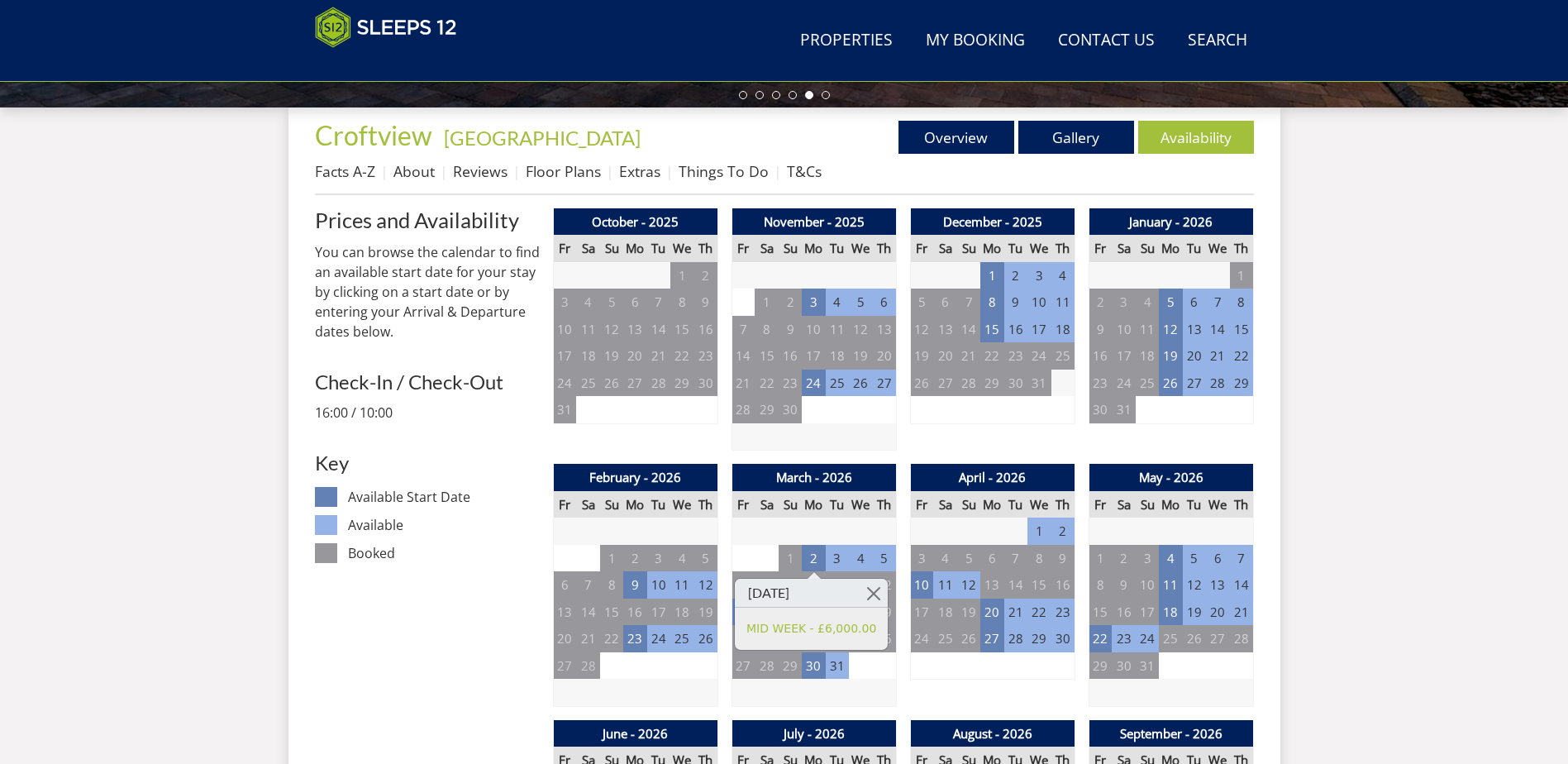
click at [749, 619] on td "13" at bounding box center [743, 613] width 23 height 28
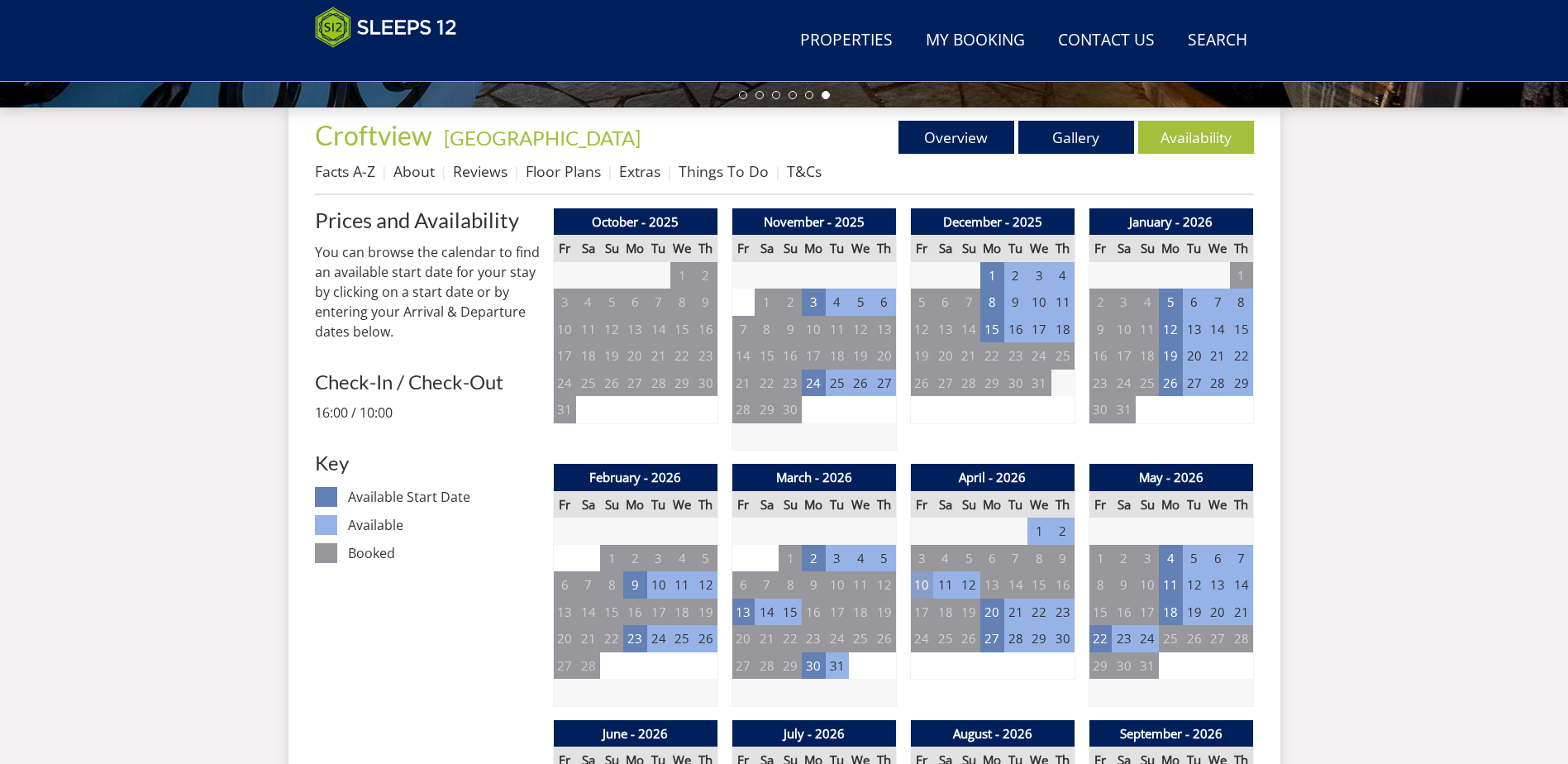
click at [919, 592] on td "10" at bounding box center [921, 585] width 23 height 28
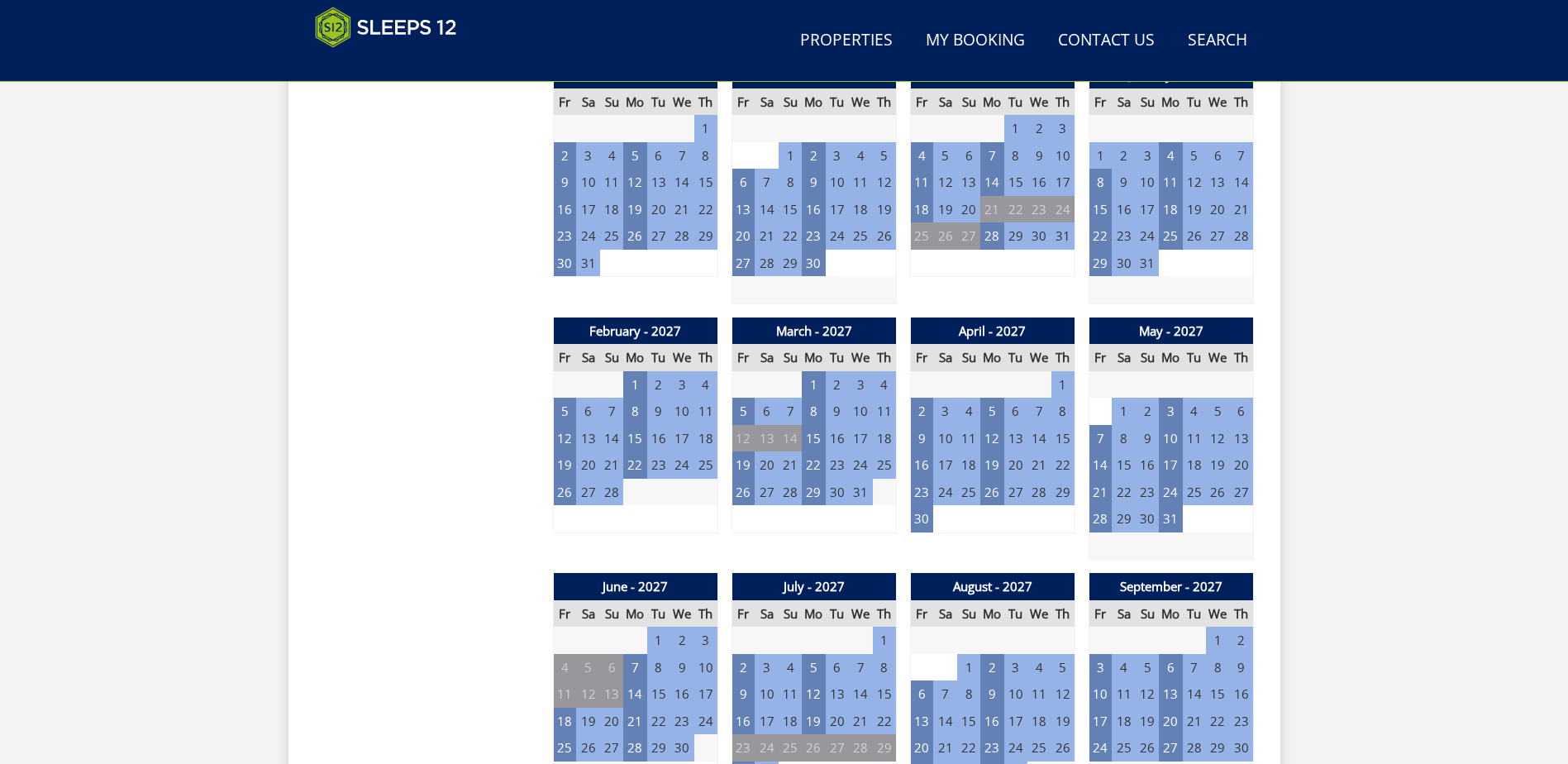
scroll to position [1602, 0]
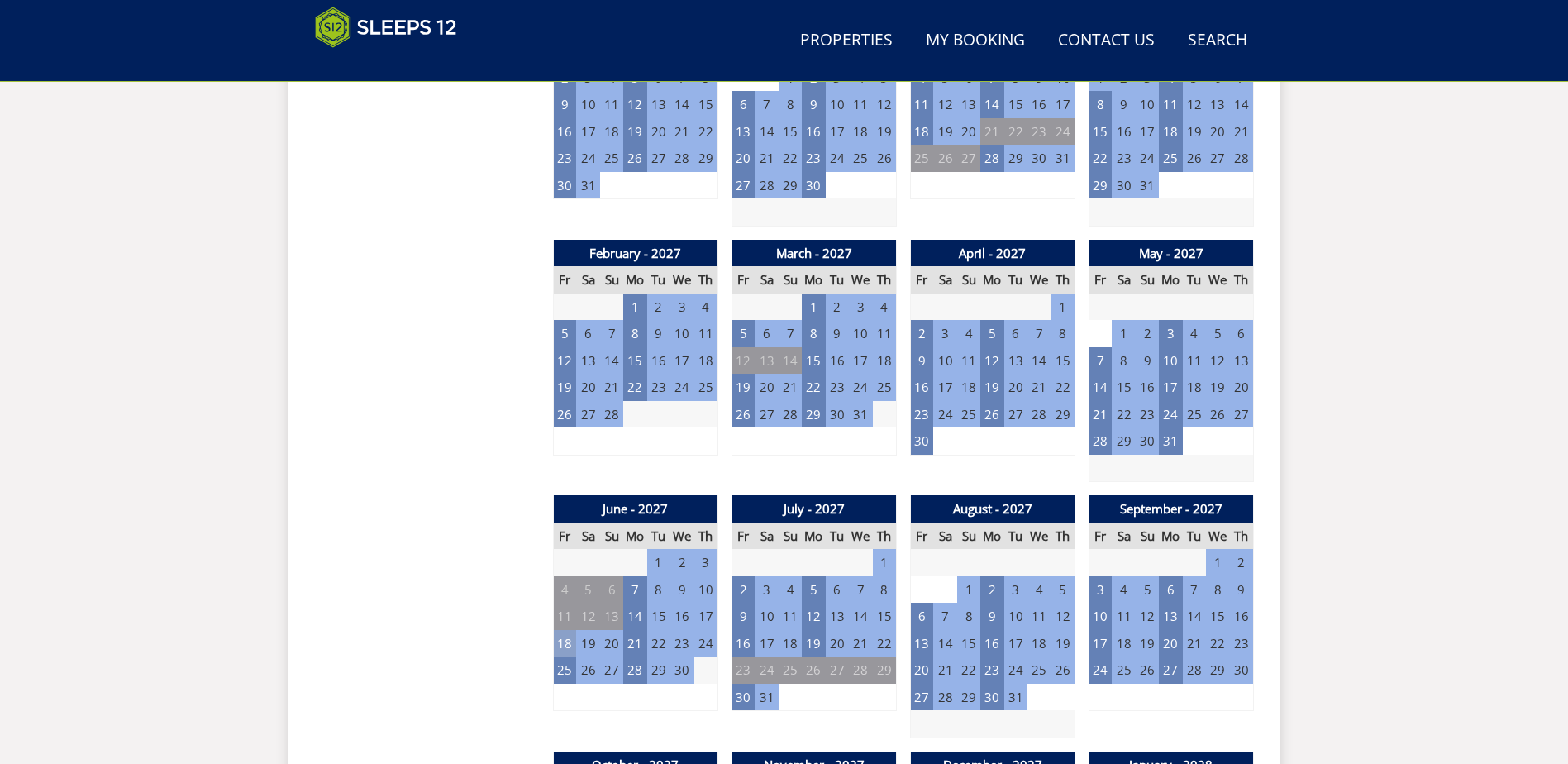
click at [559, 646] on td "18" at bounding box center [564, 644] width 23 height 28
click at [1357, 494] on div "Search Menu Properties My Booking Contact Us [PHONE_NUMBER] Search Check Availa…" at bounding box center [784, 122] width 1568 height 3335
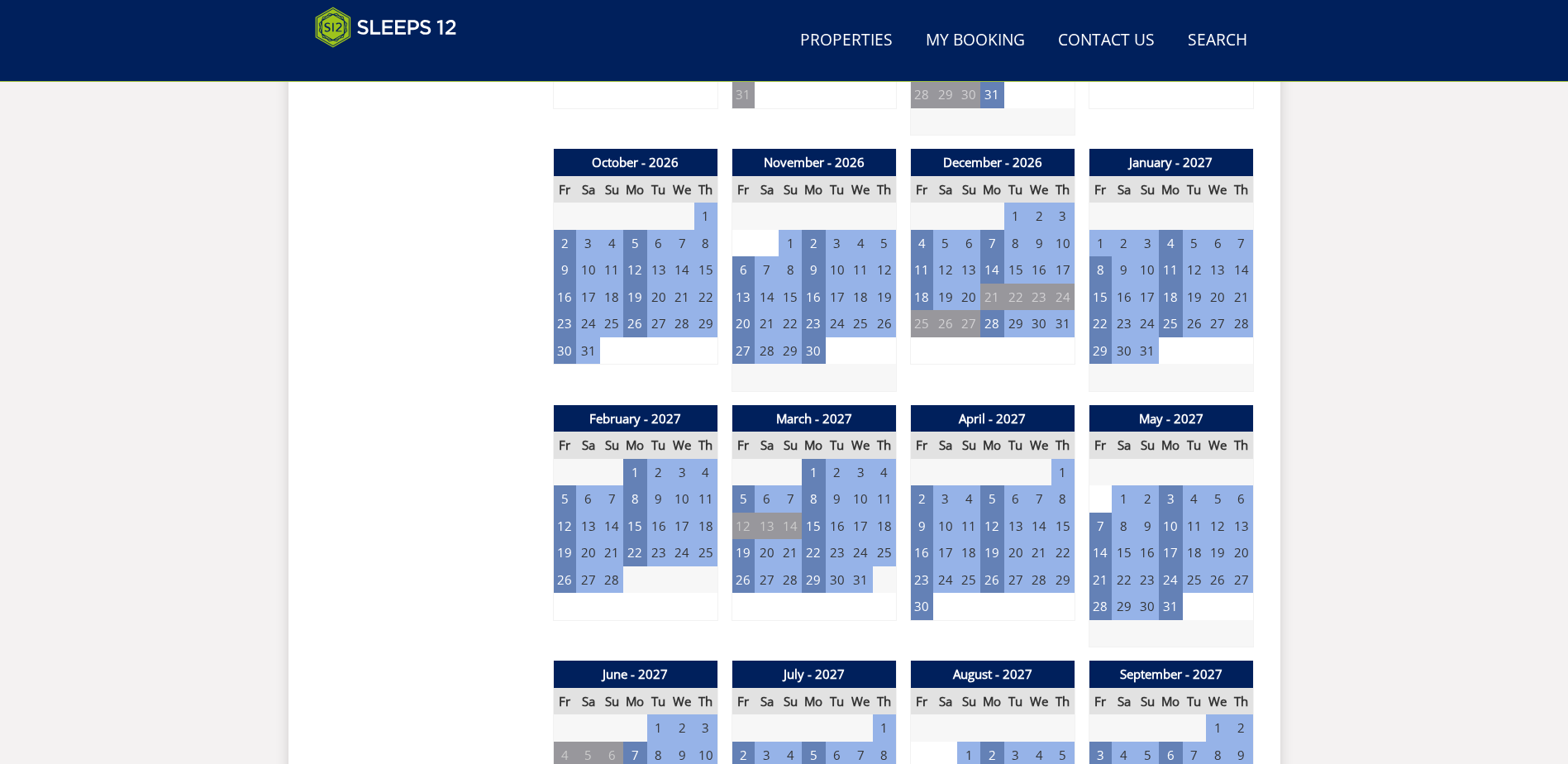
scroll to position [1354, 0]
